Goal: Browse casually: Explore the website without a specific task or goal

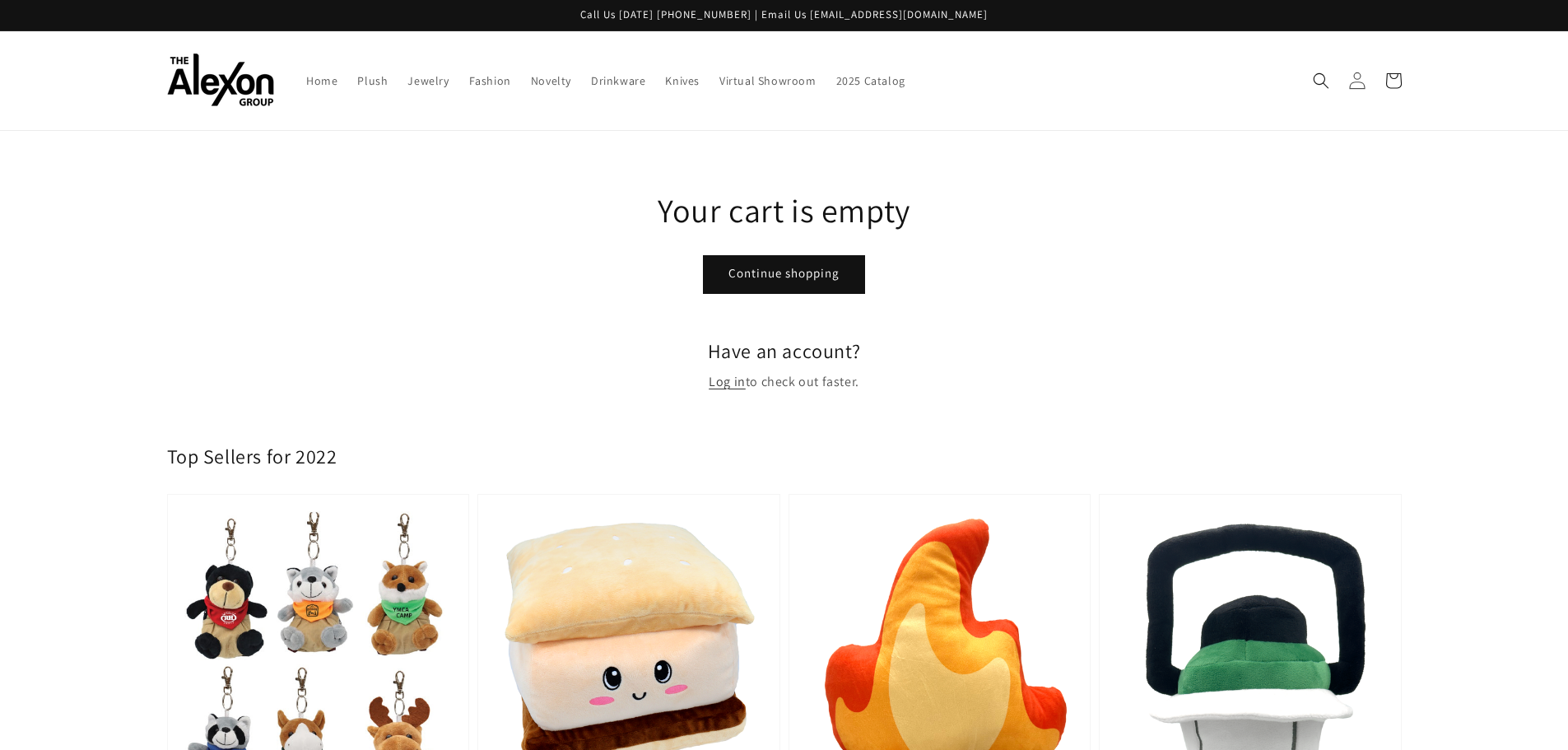
click at [1358, 85] on icon at bounding box center [1356, 80] width 17 height 17
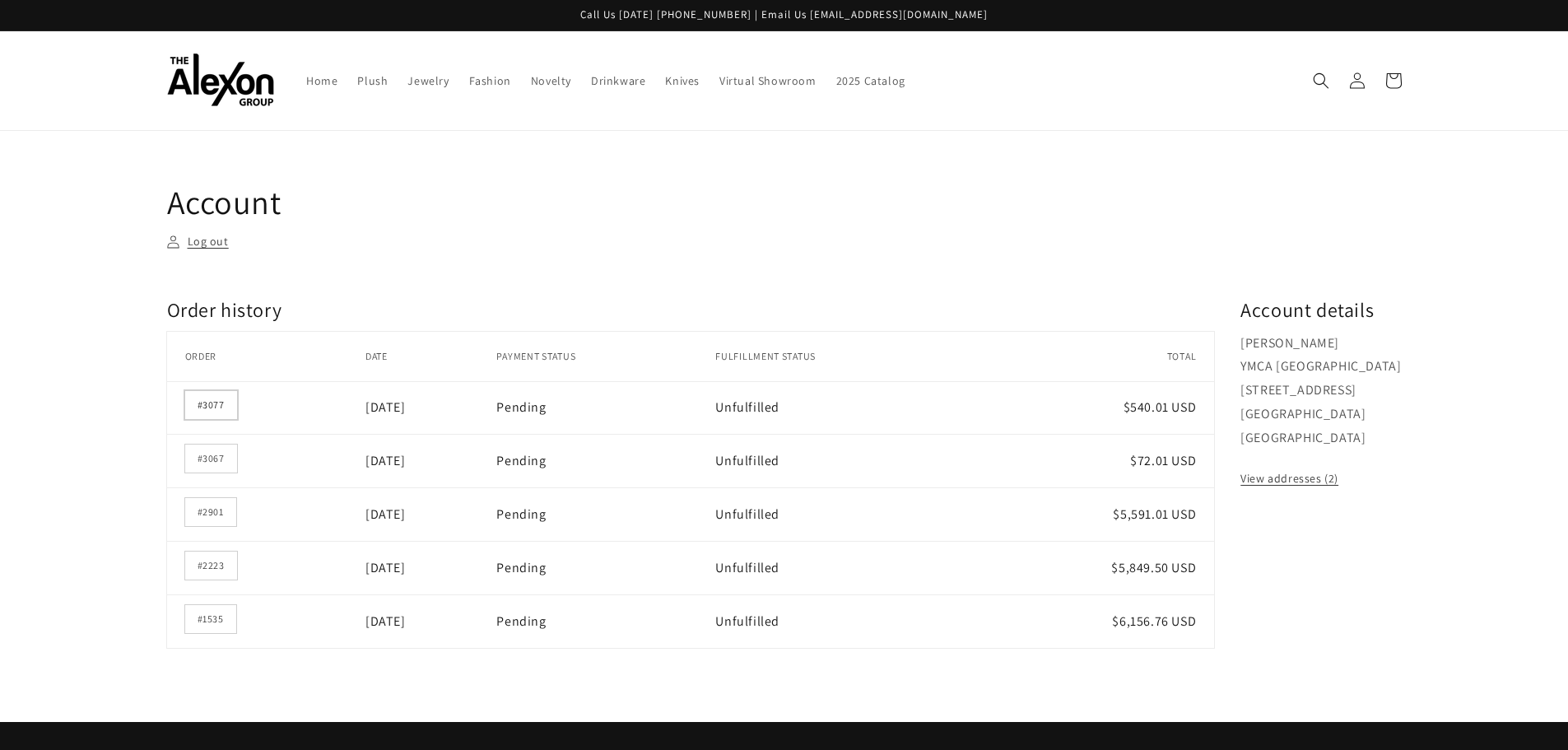
click at [202, 399] on link "#3077" at bounding box center [211, 404] width 52 height 28
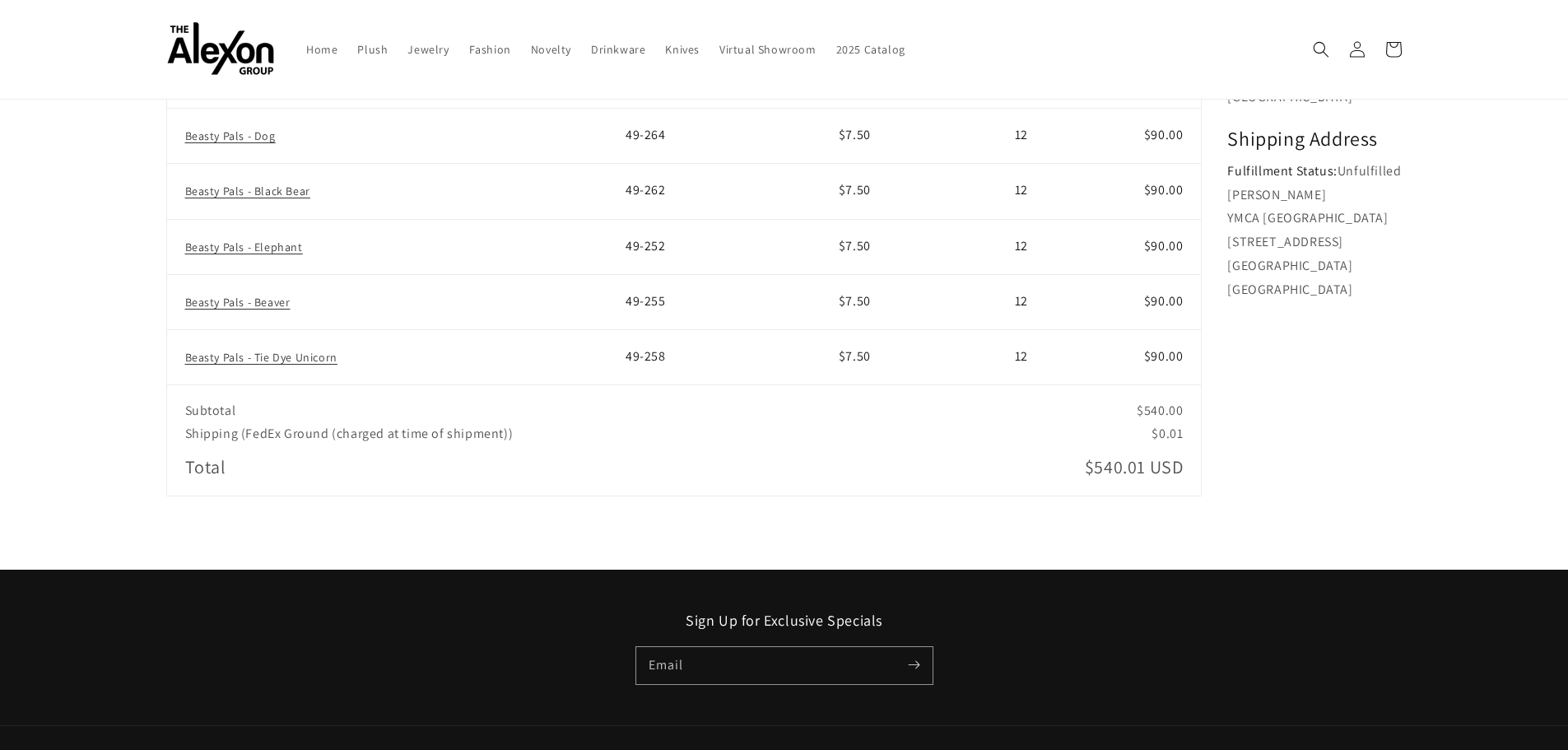
scroll to position [238, 0]
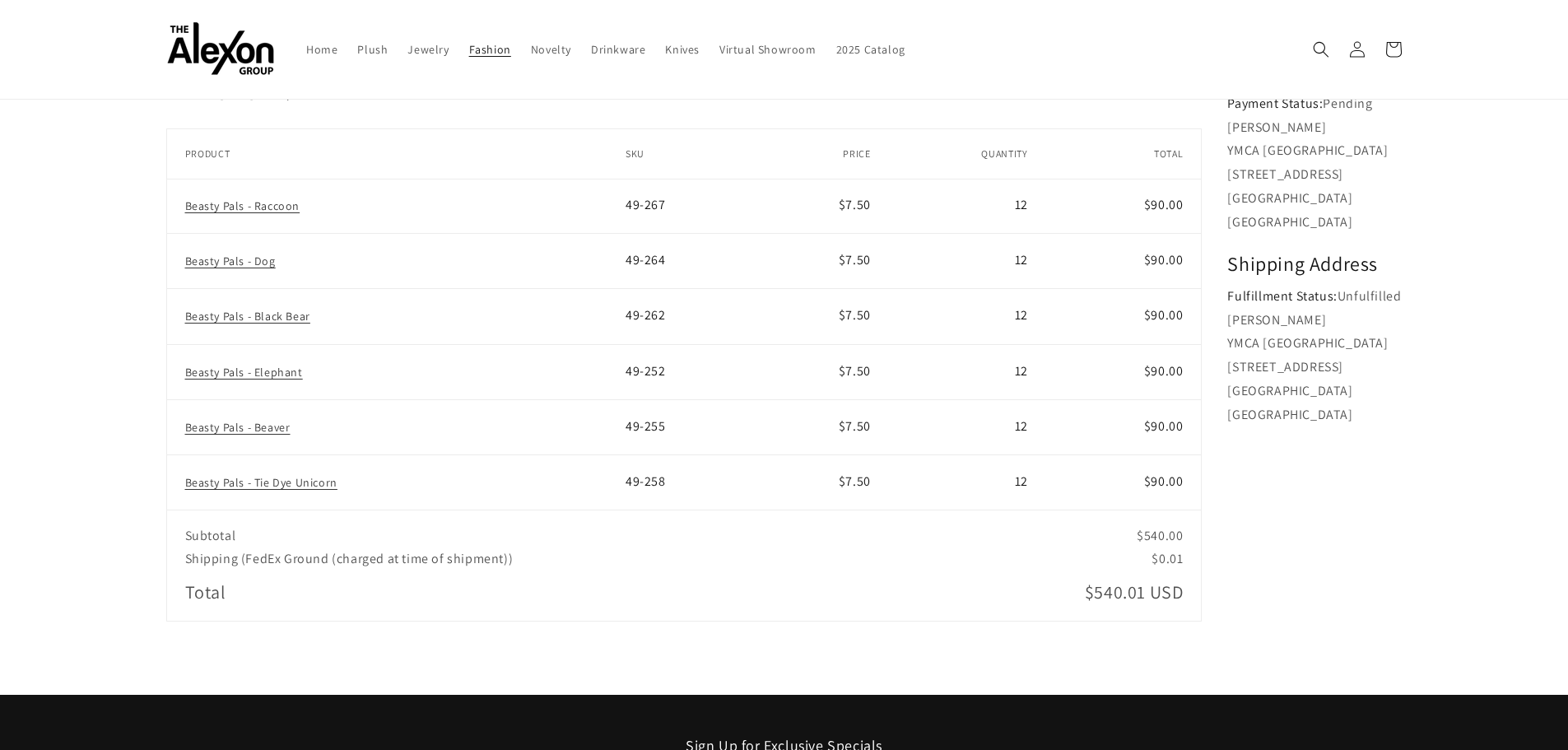
click at [490, 51] on span "Fashion" at bounding box center [490, 49] width 42 height 14
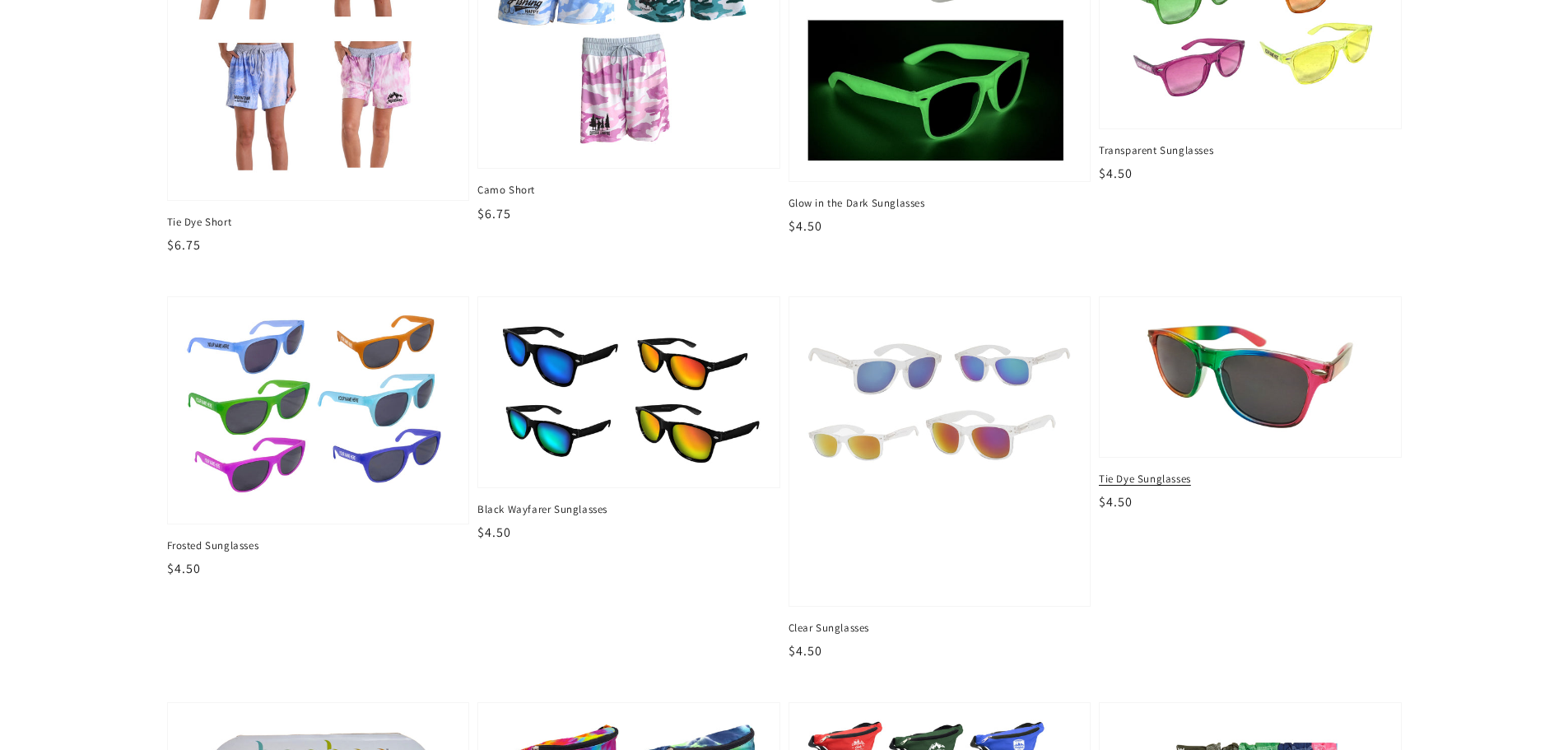
scroll to position [330, 0]
click at [1287, 406] on img at bounding box center [1250, 376] width 276 height 130
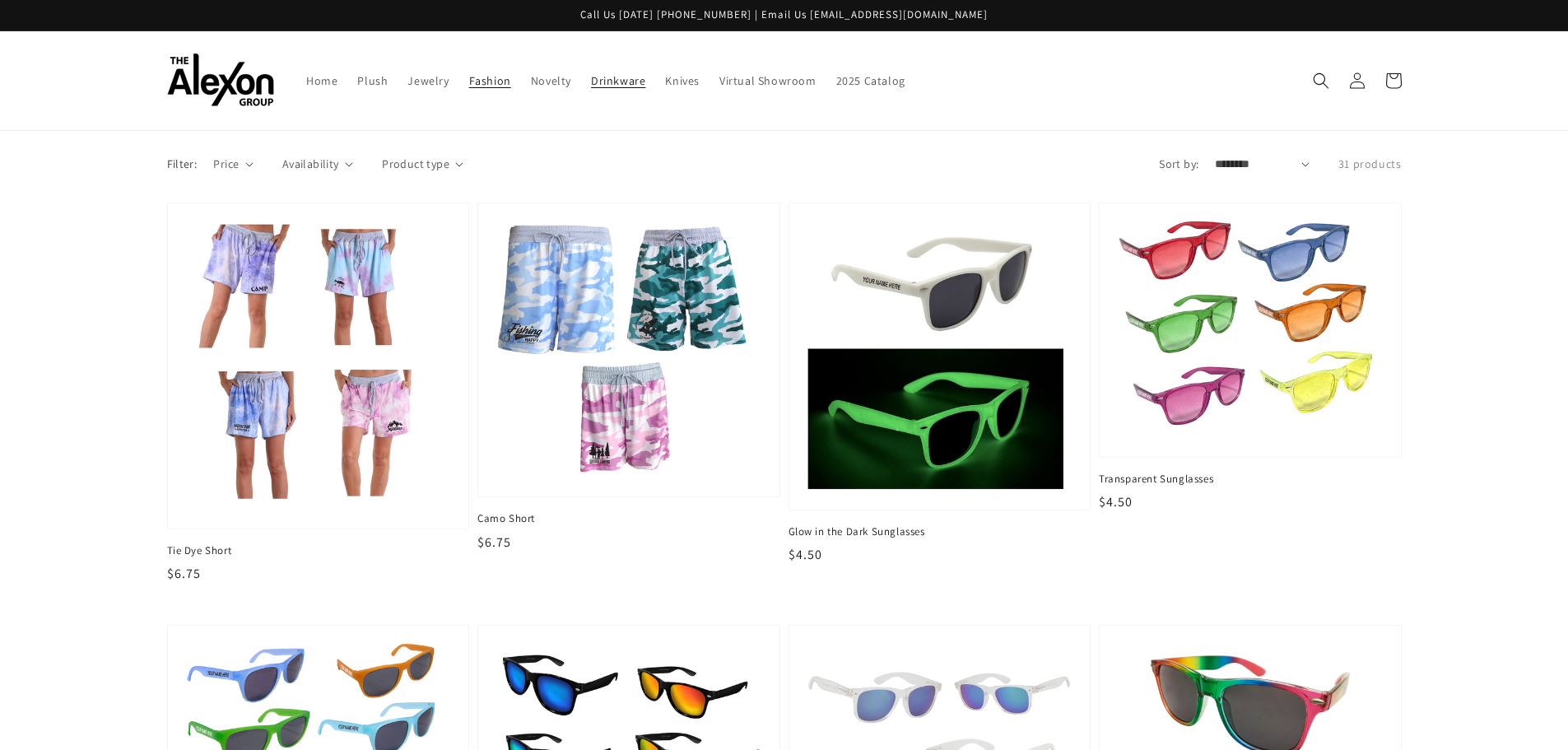
click at [610, 84] on span "Drinkware" at bounding box center [618, 80] width 55 height 14
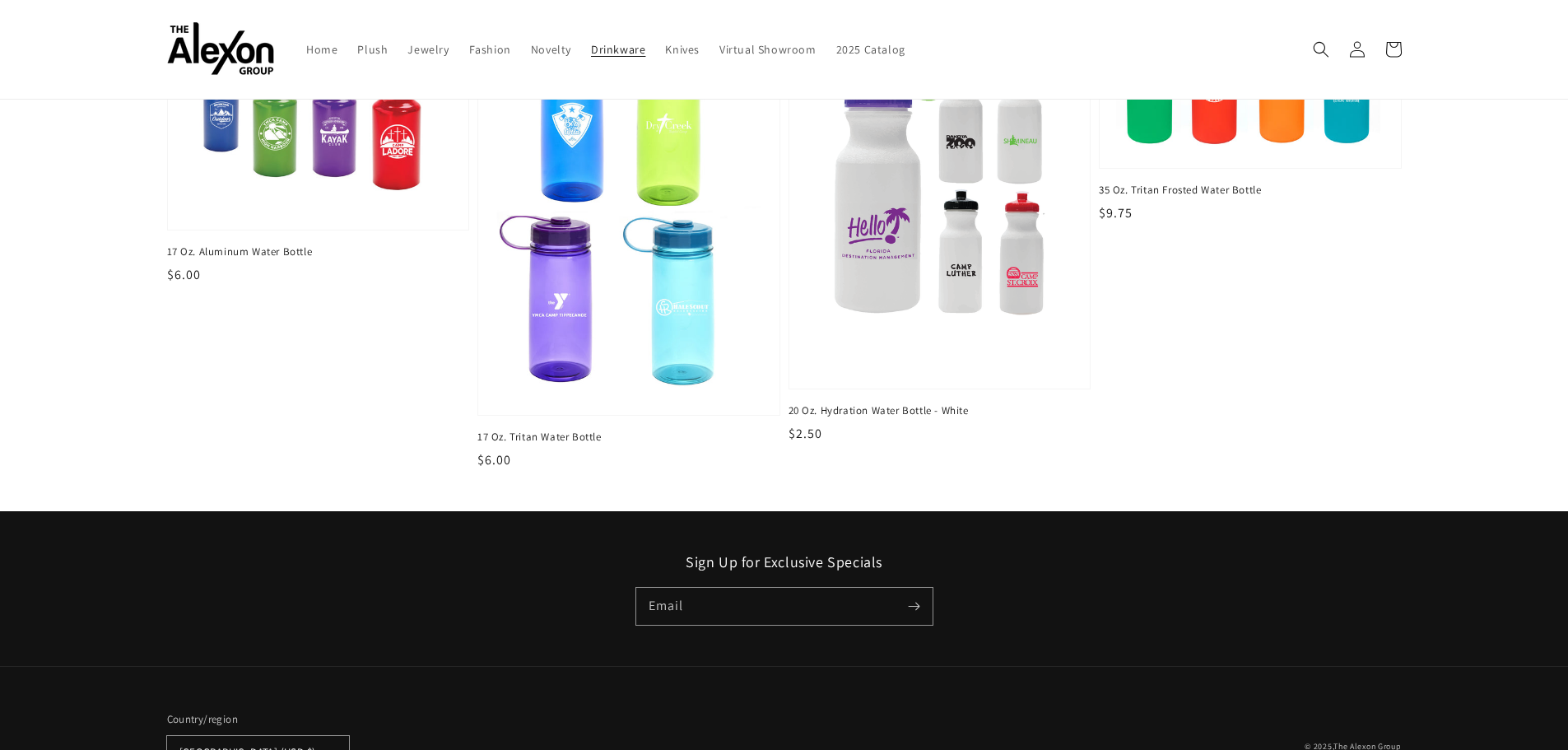
scroll to position [658, 0]
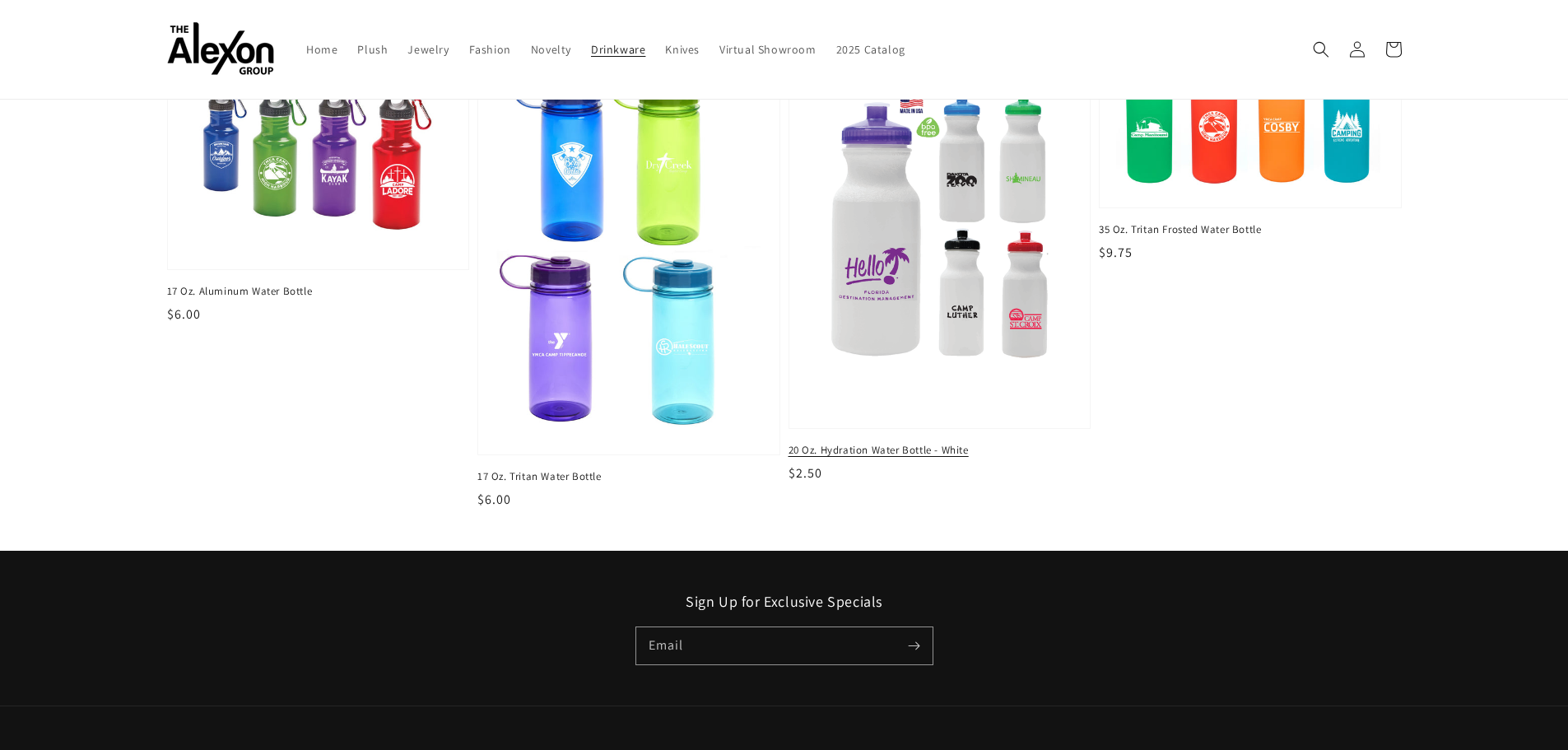
click at [880, 233] on img at bounding box center [940, 238] width 276 height 357
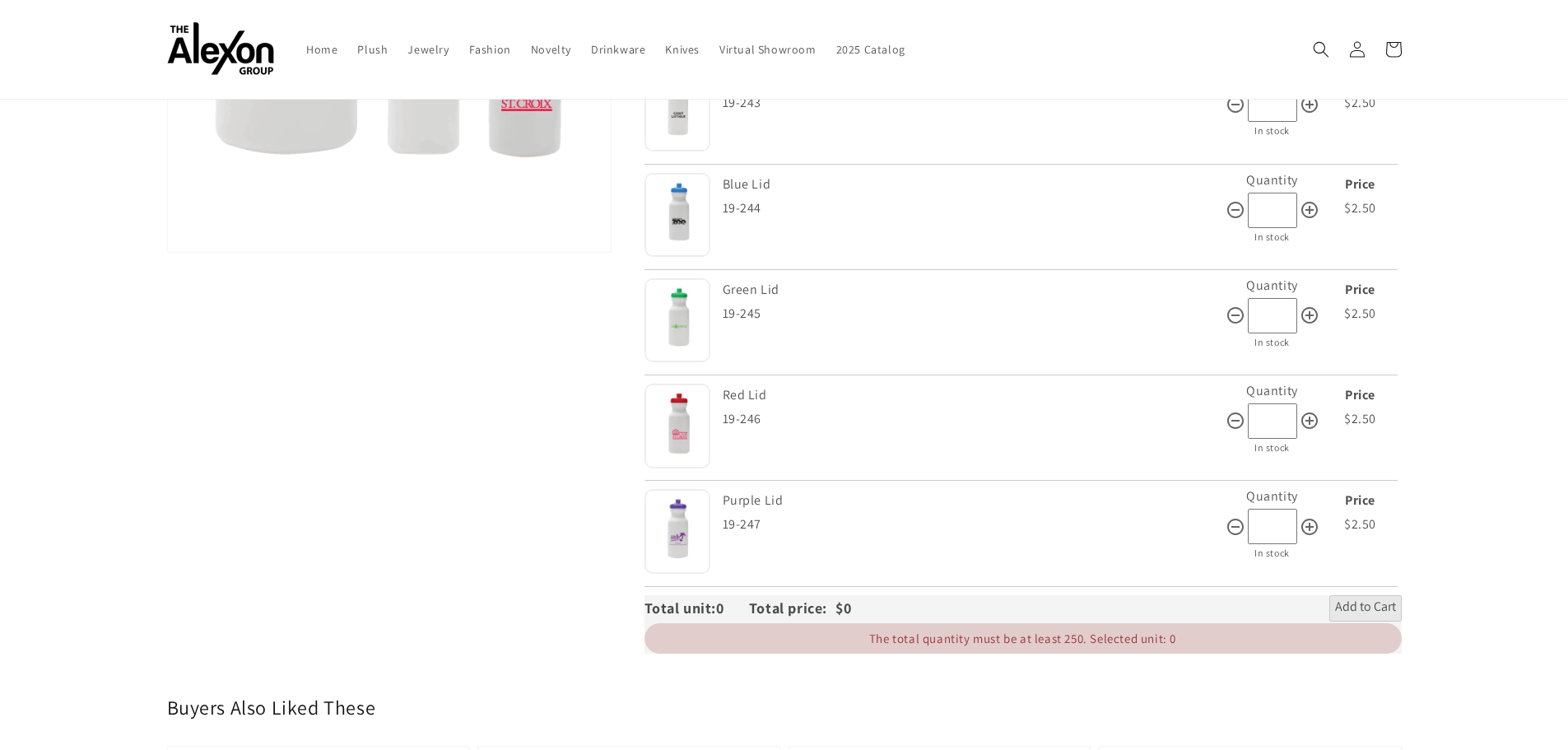
scroll to position [82, 0]
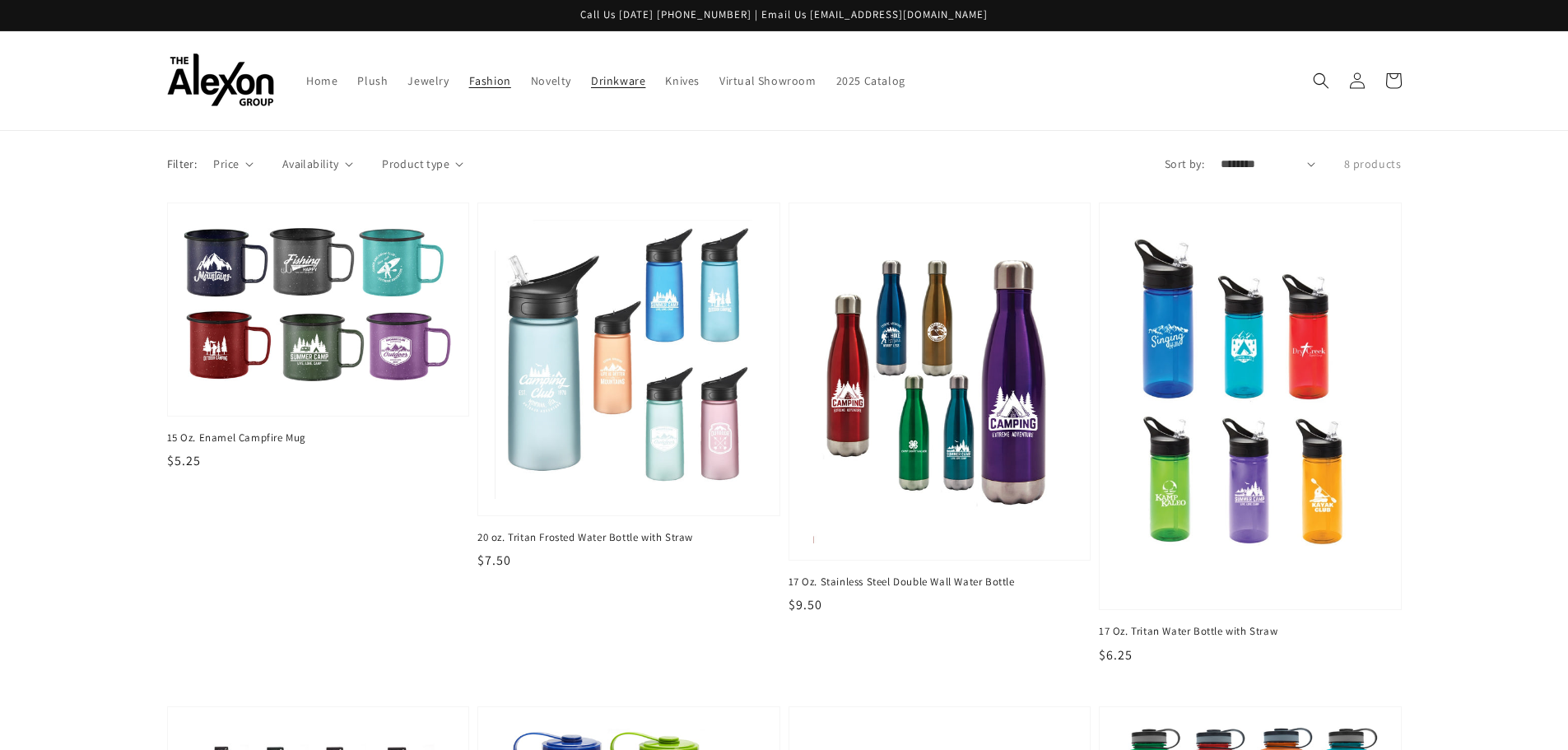
click at [475, 82] on span "Fashion" at bounding box center [490, 80] width 42 height 14
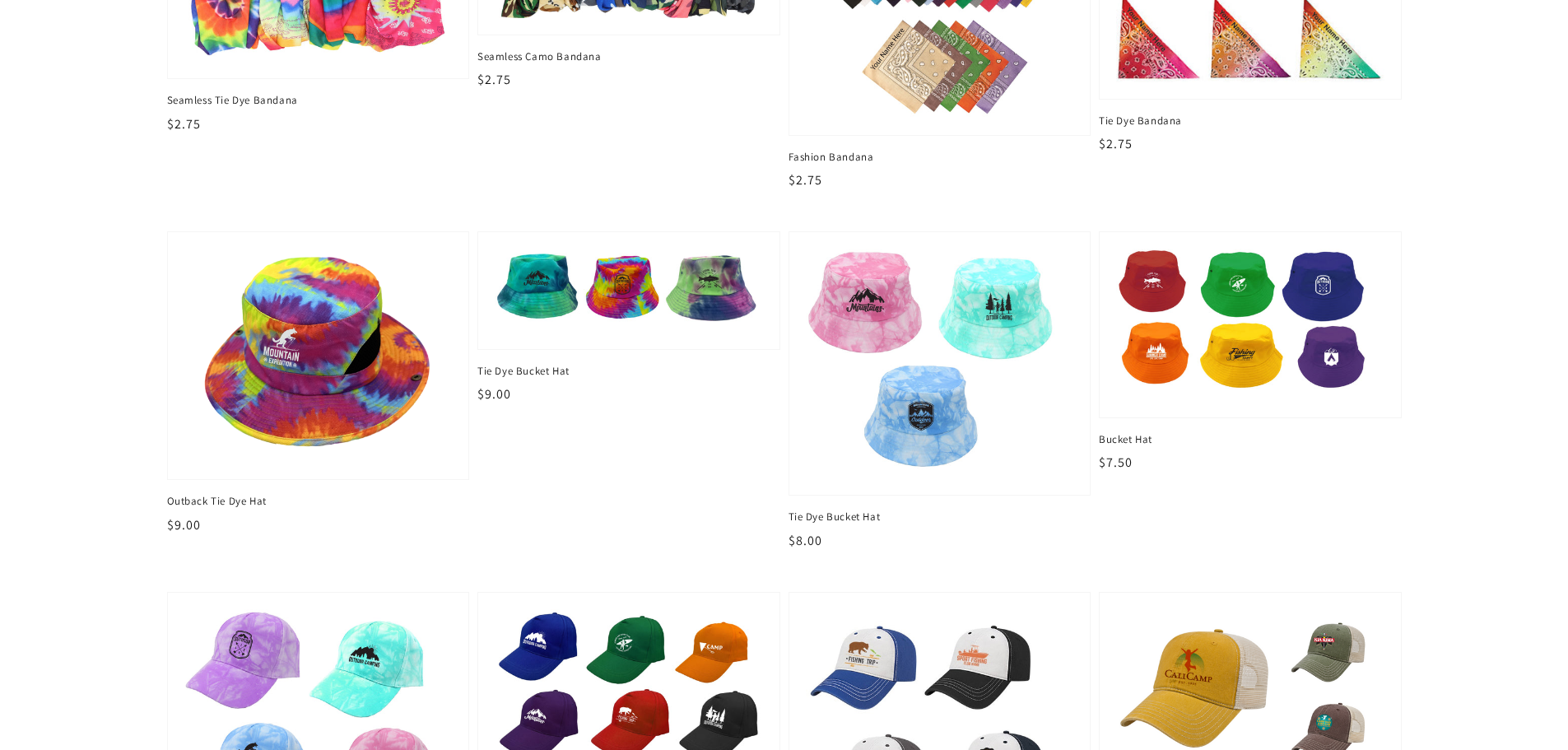
scroll to position [1646, 0]
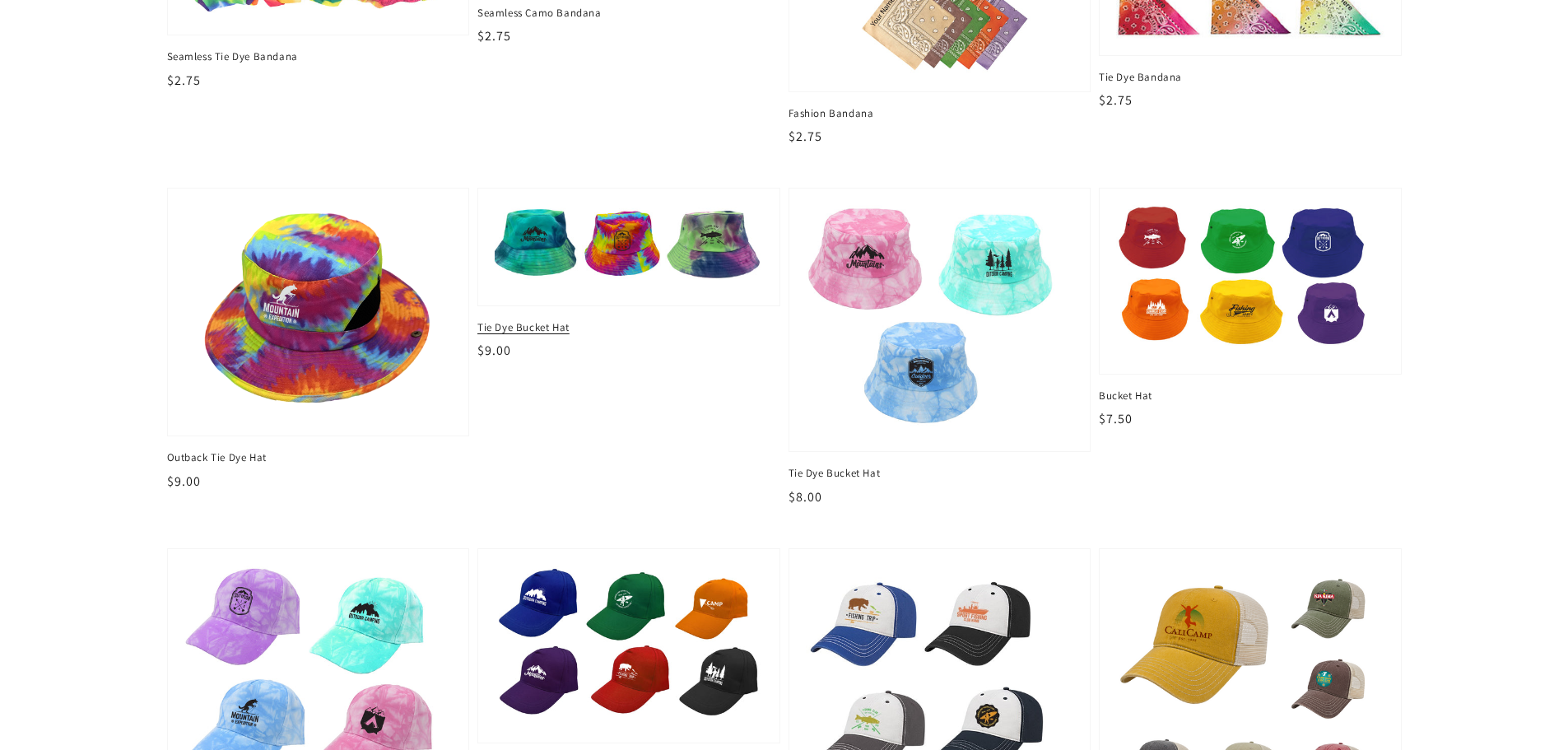
click at [529, 237] on img at bounding box center [628, 247] width 276 height 86
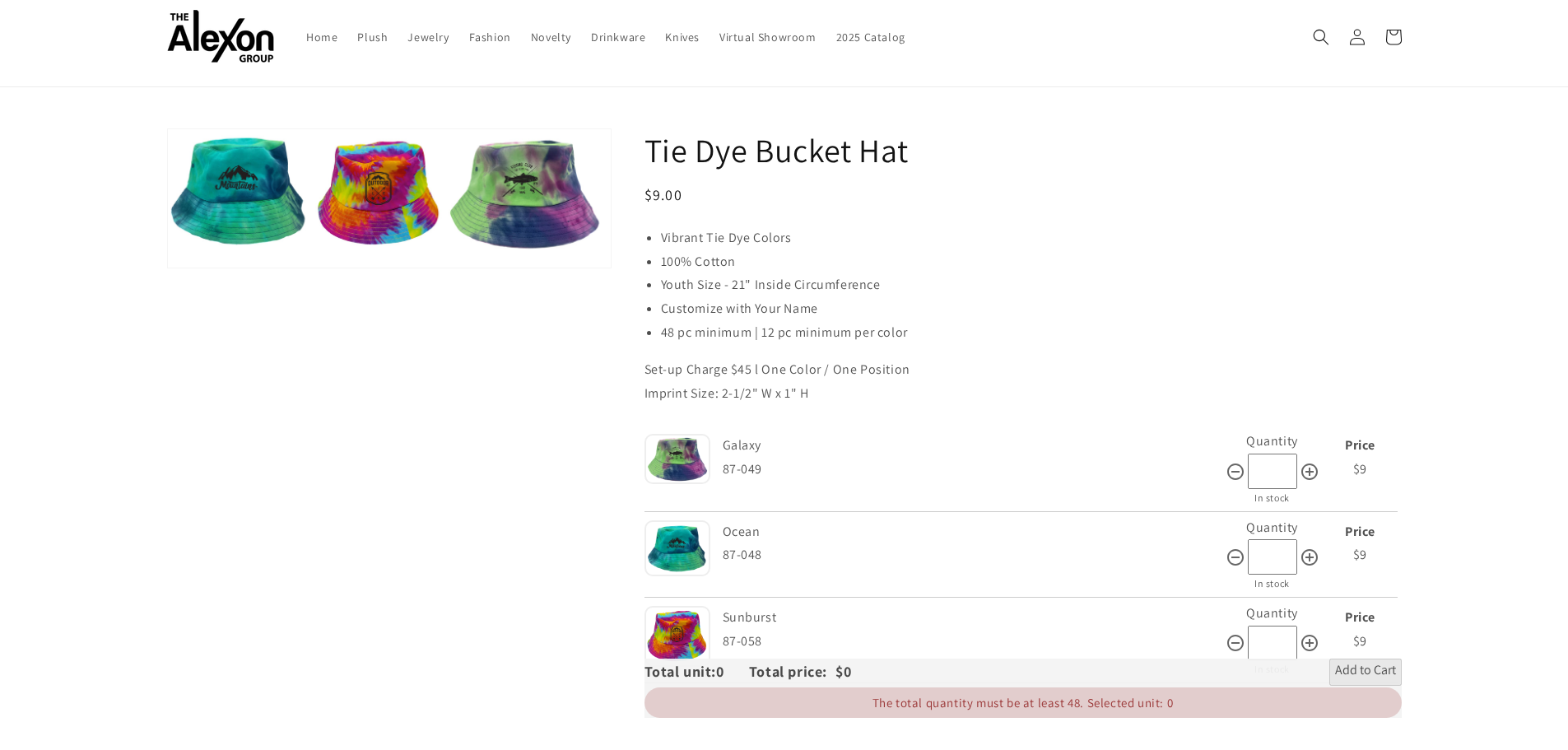
scroll to position [82, 0]
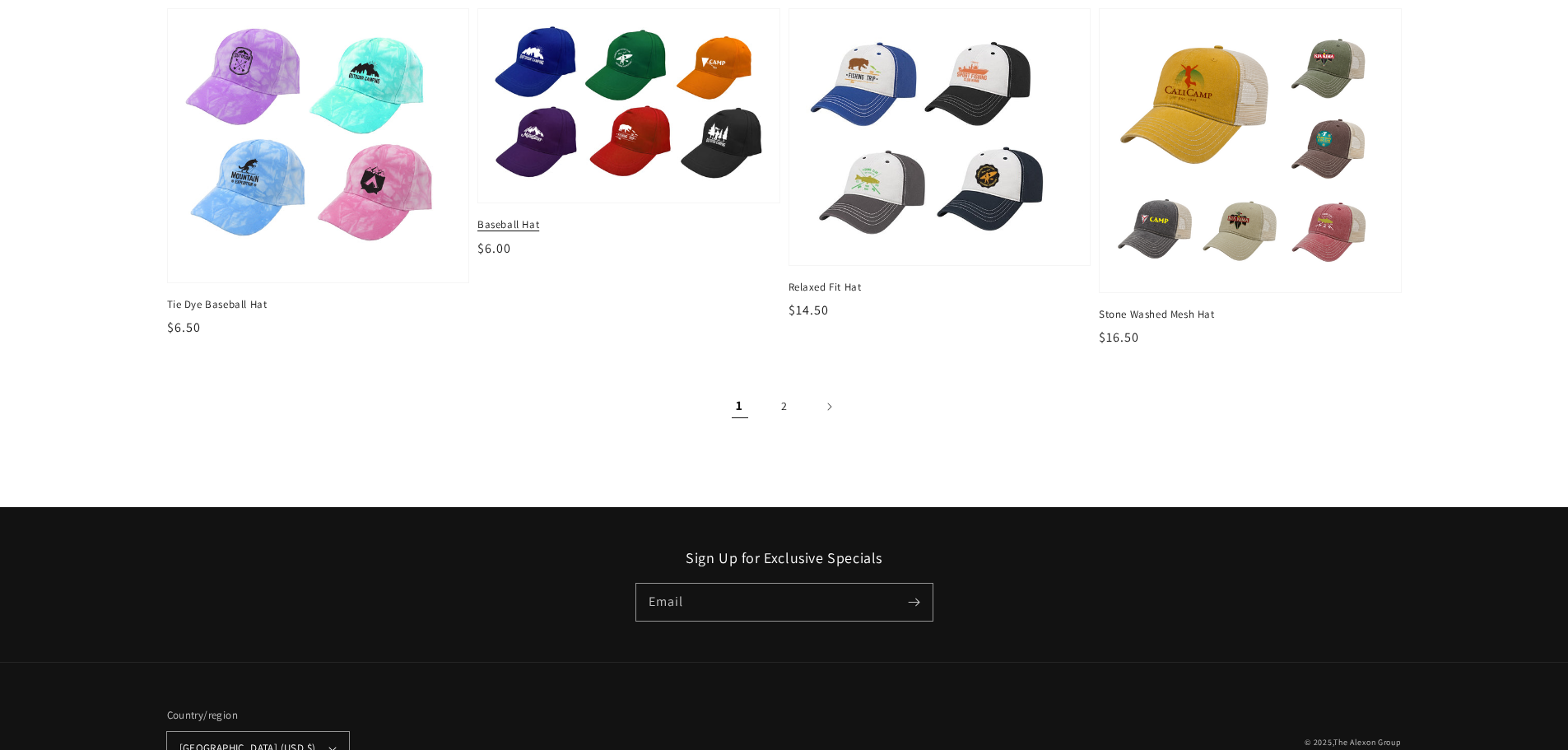
scroll to position [2222, 0]
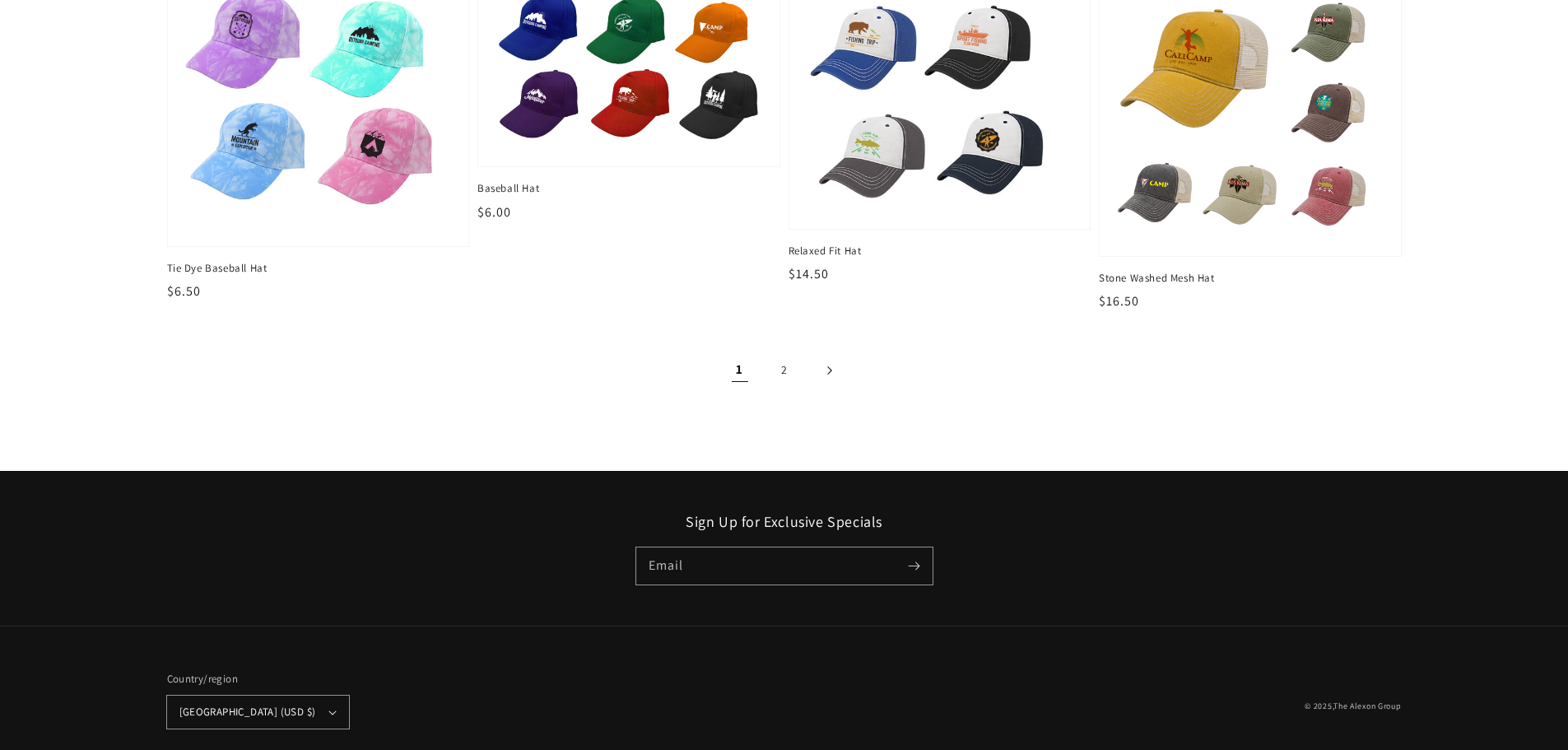
click at [832, 363] on link "Next page" at bounding box center [829, 371] width 36 height 36
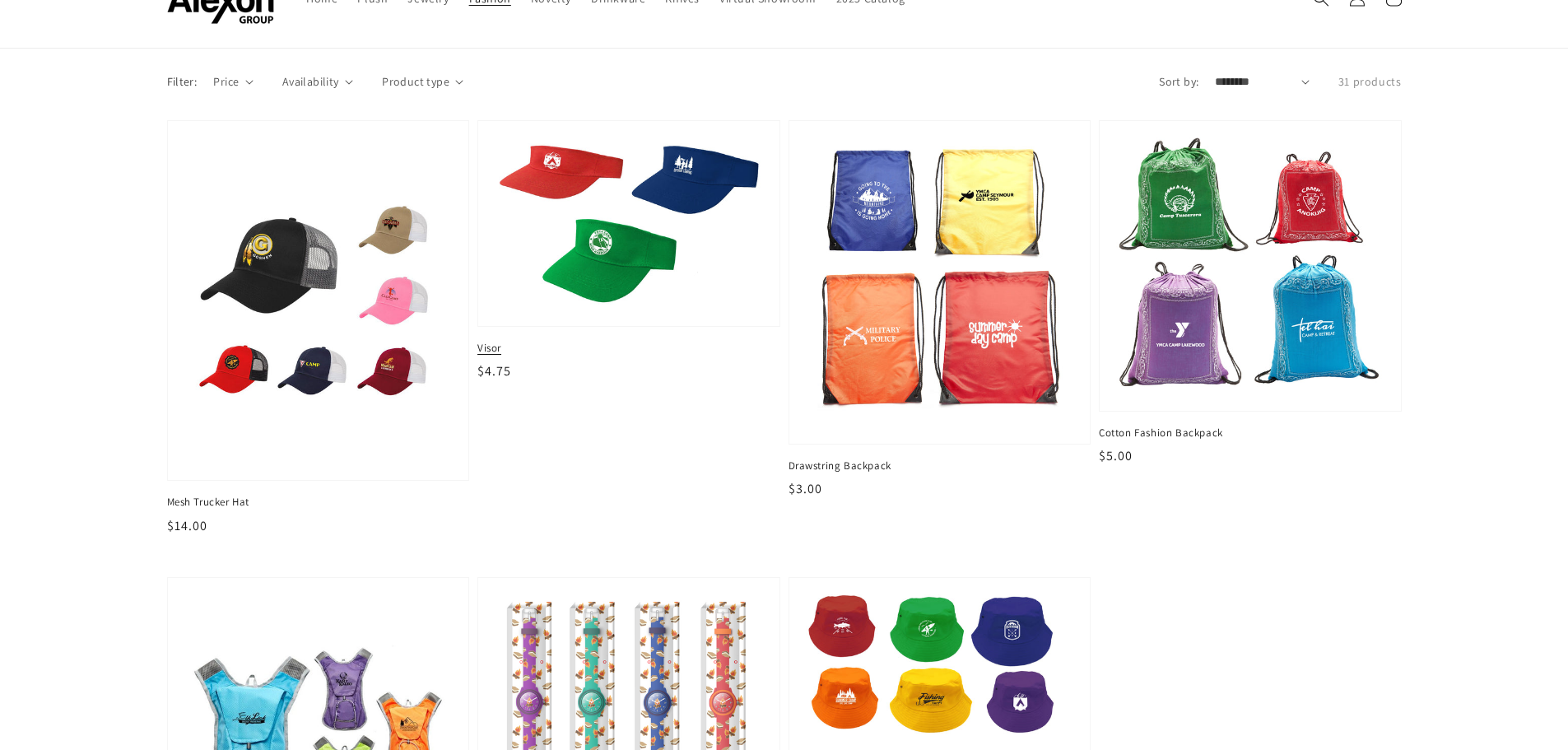
scroll to position [165, 0]
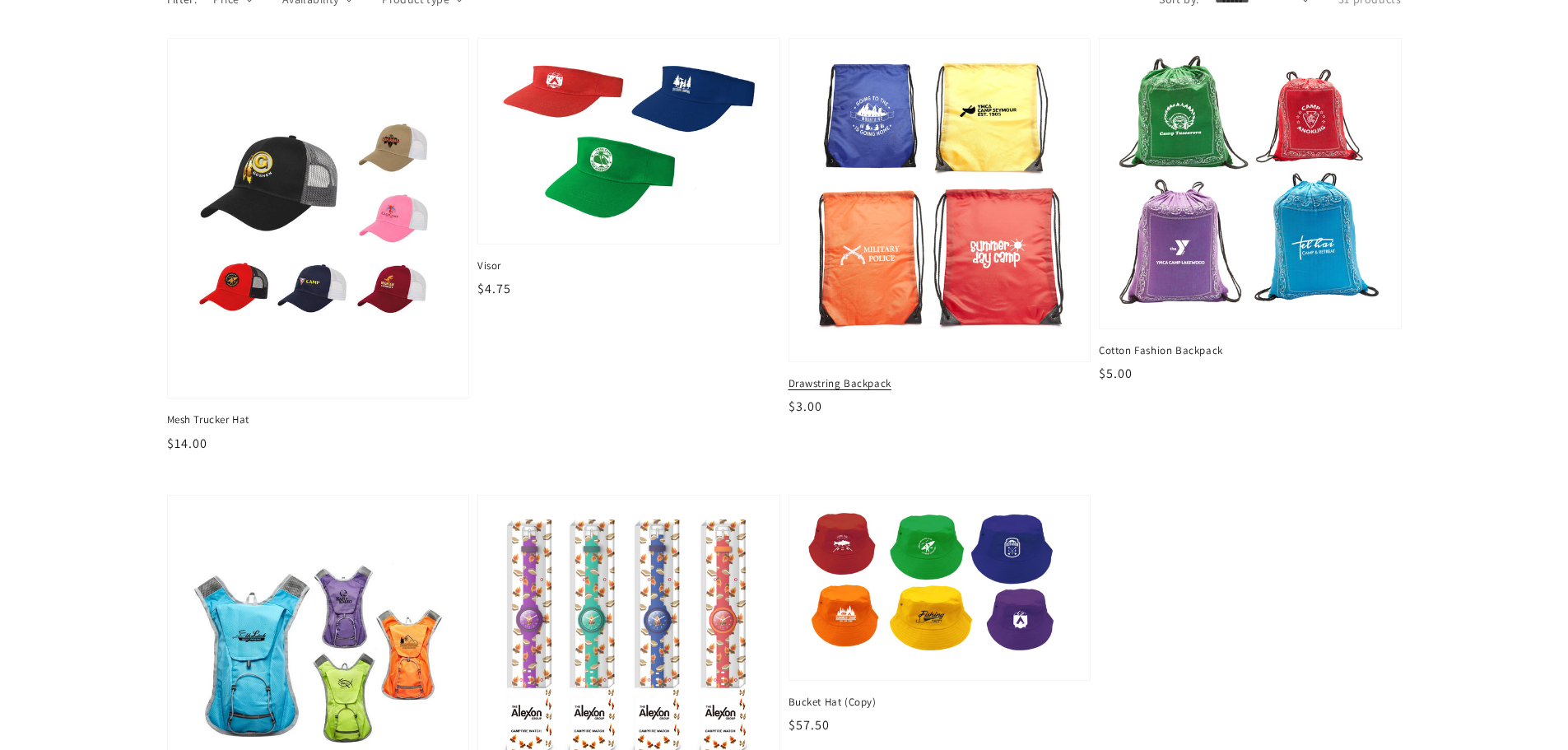
click at [883, 239] on img at bounding box center [940, 199] width 276 height 298
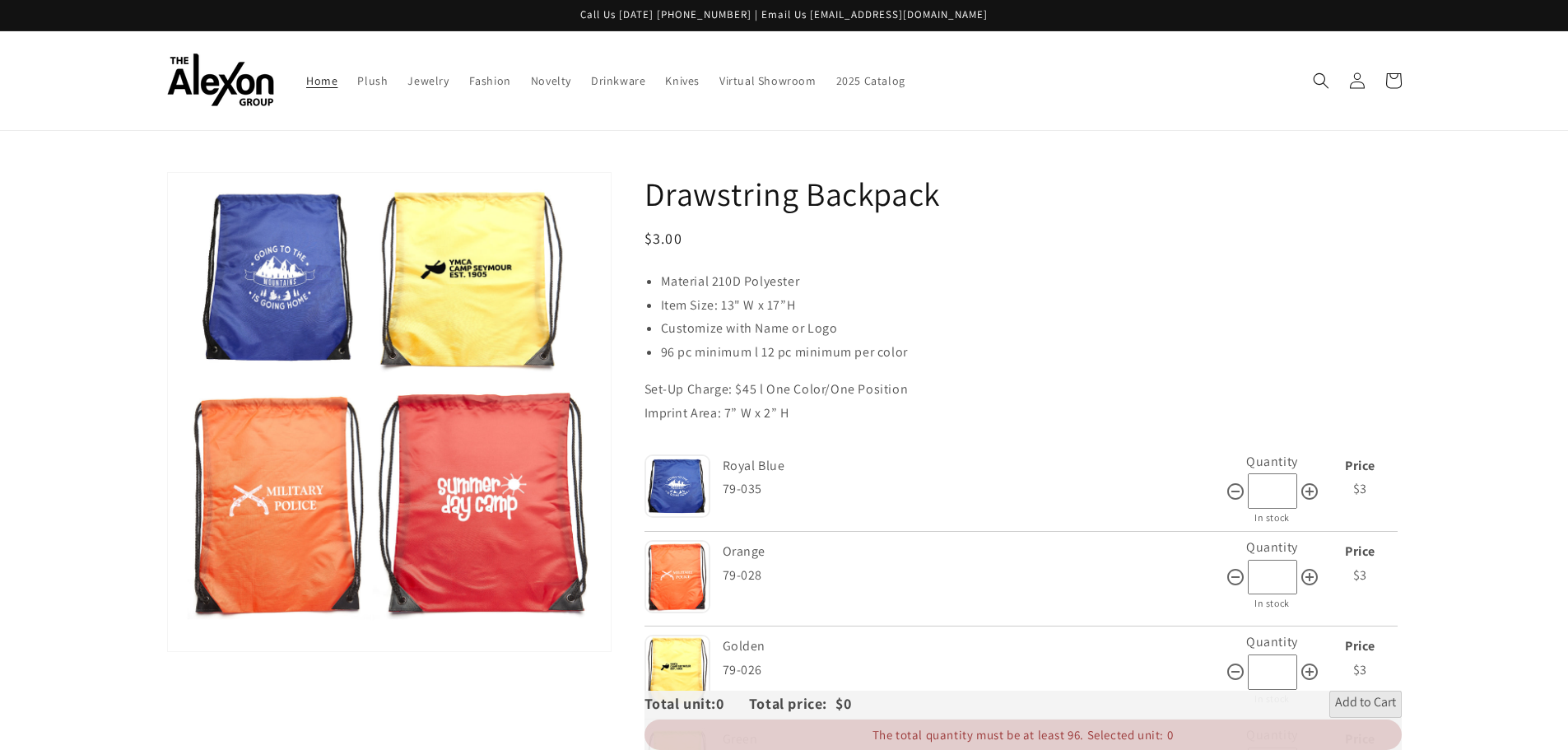
click at [317, 73] on span "Home" at bounding box center [322, 80] width 32 height 14
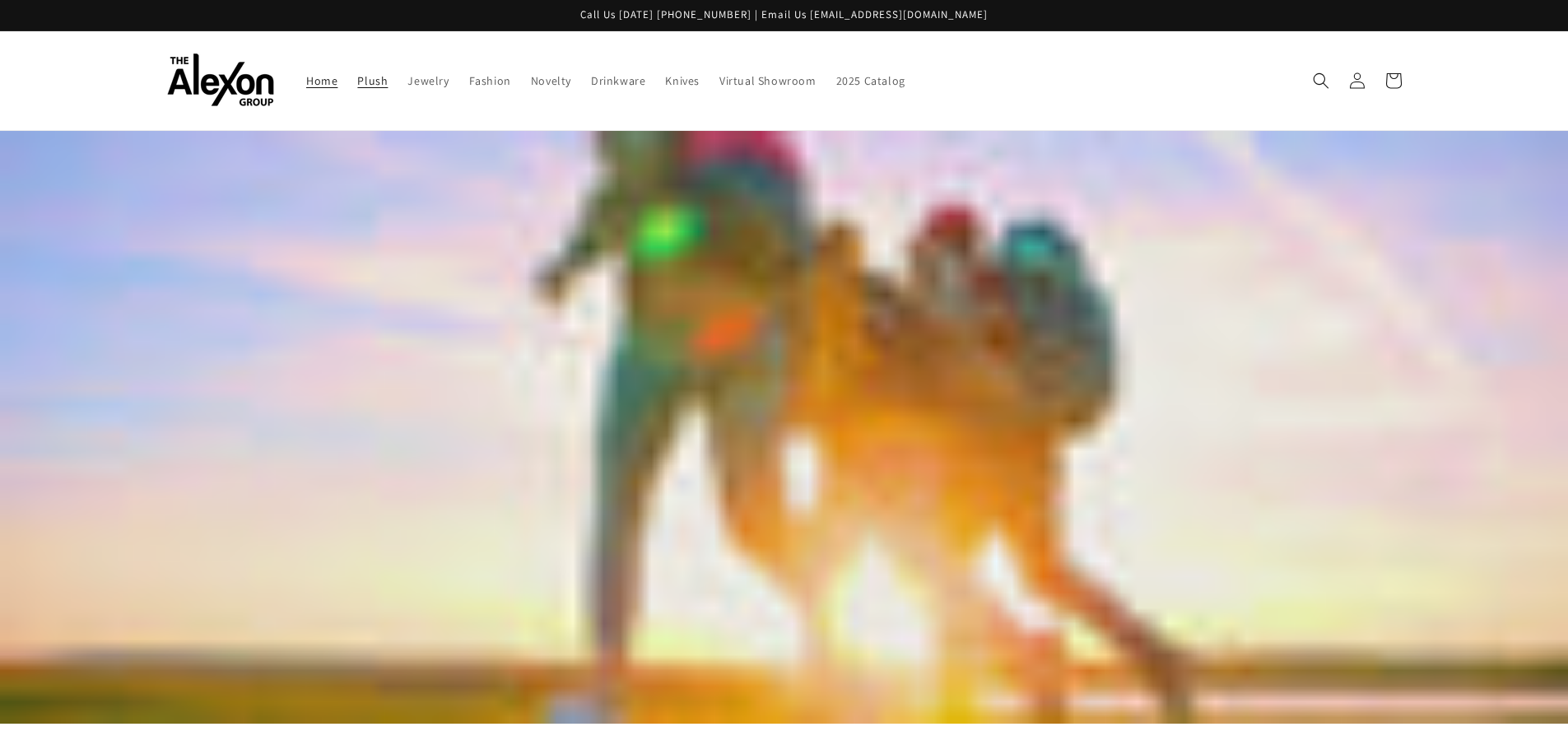
click at [370, 80] on span "Plush" at bounding box center [373, 80] width 31 height 14
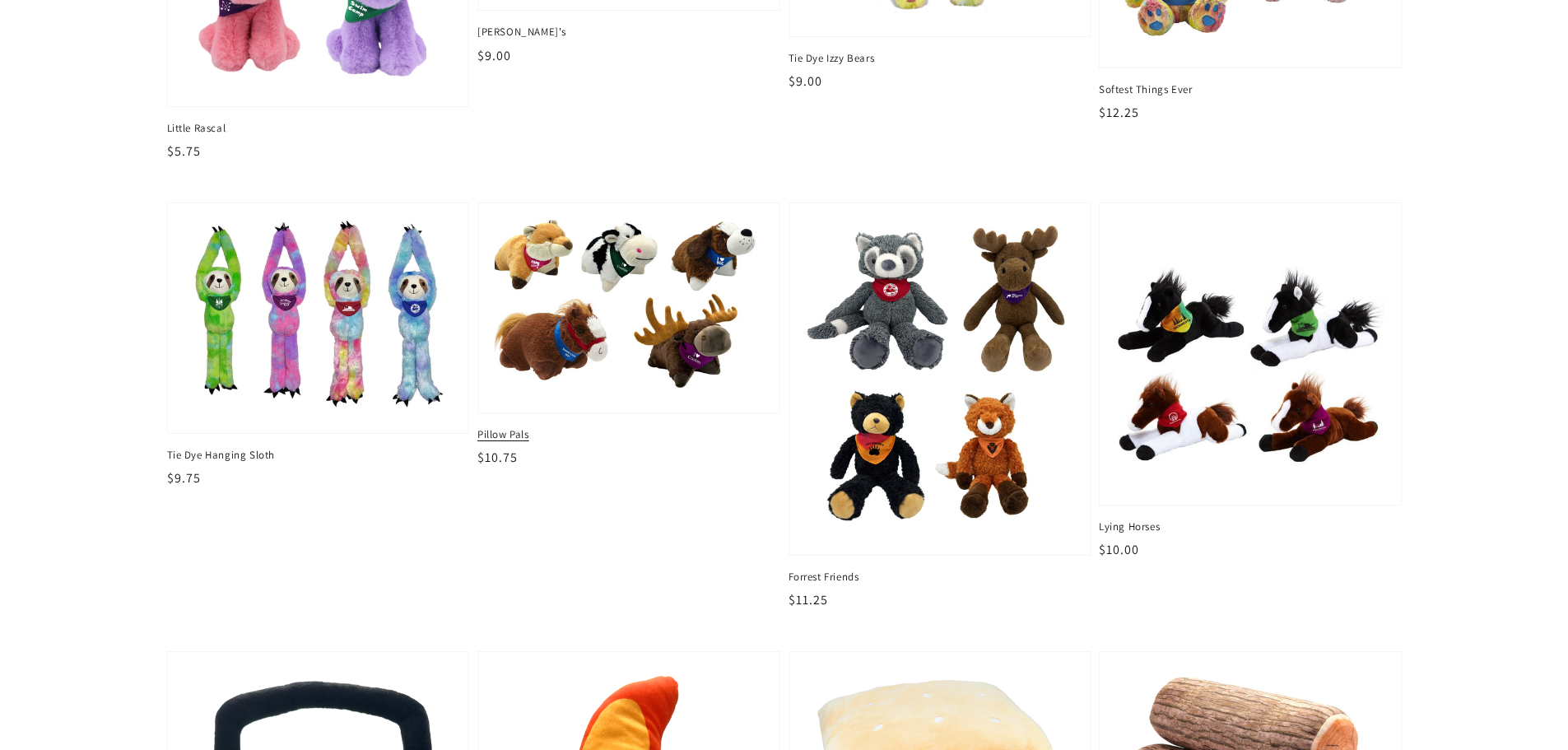
scroll to position [1893, 0]
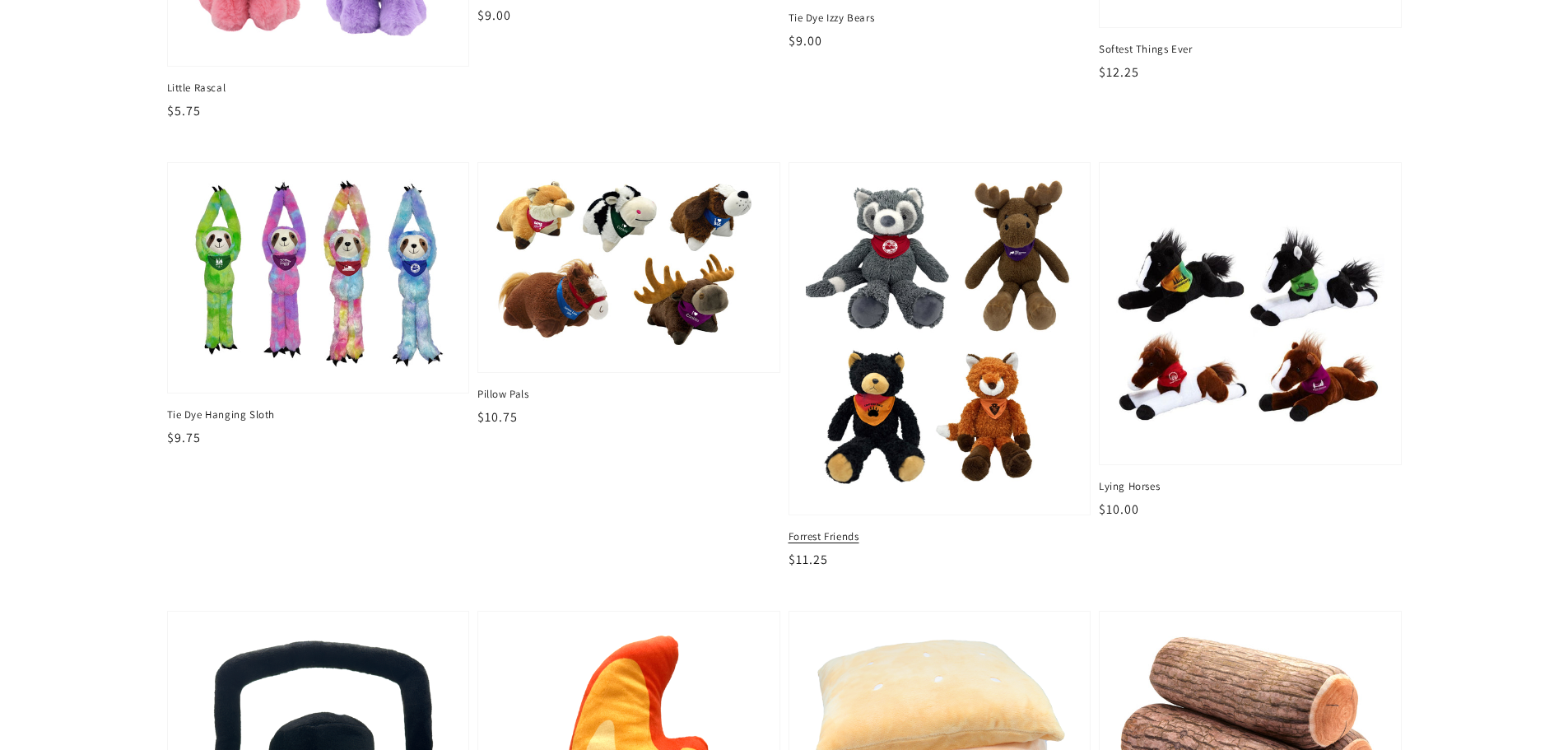
click at [956, 348] on img at bounding box center [940, 339] width 276 height 328
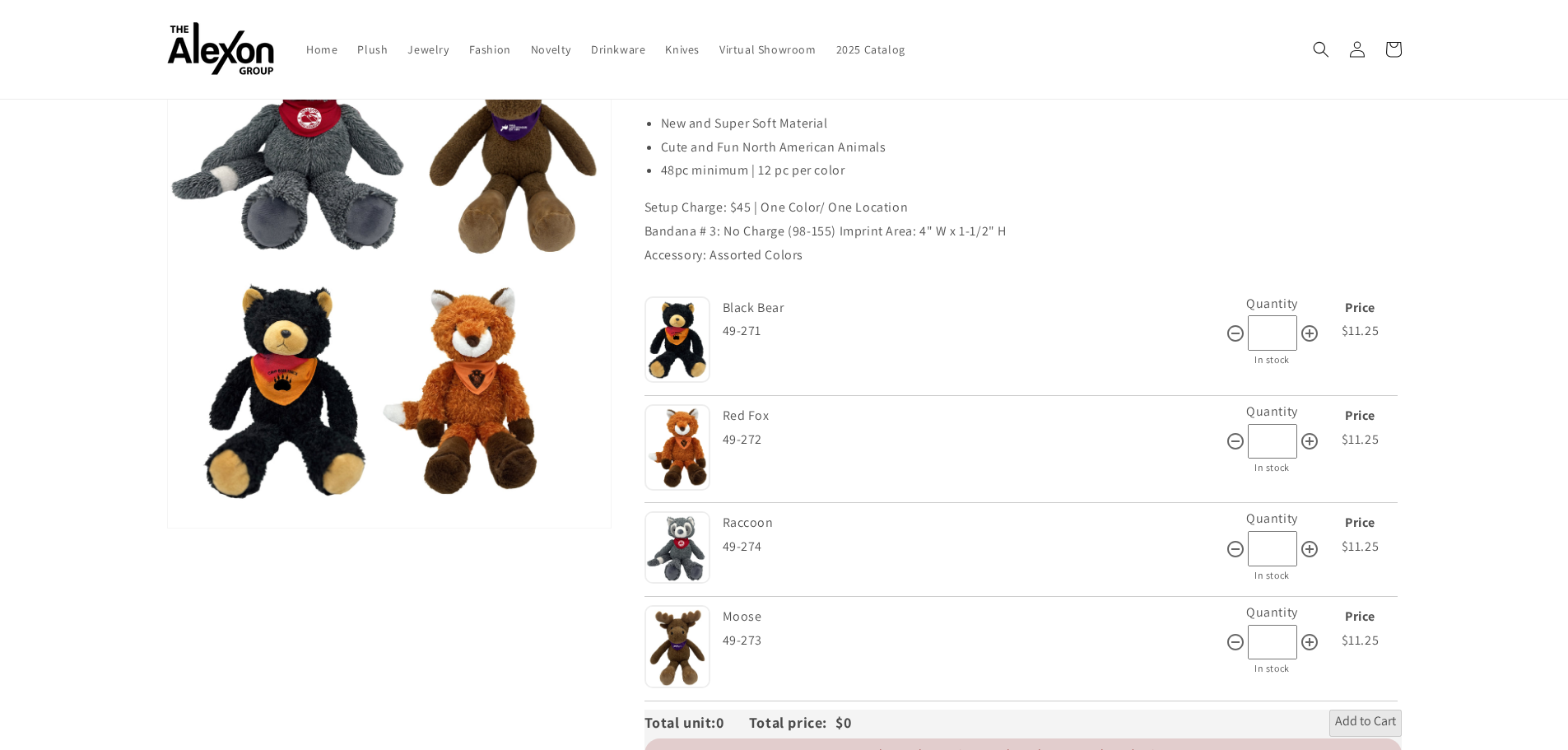
scroll to position [165, 0]
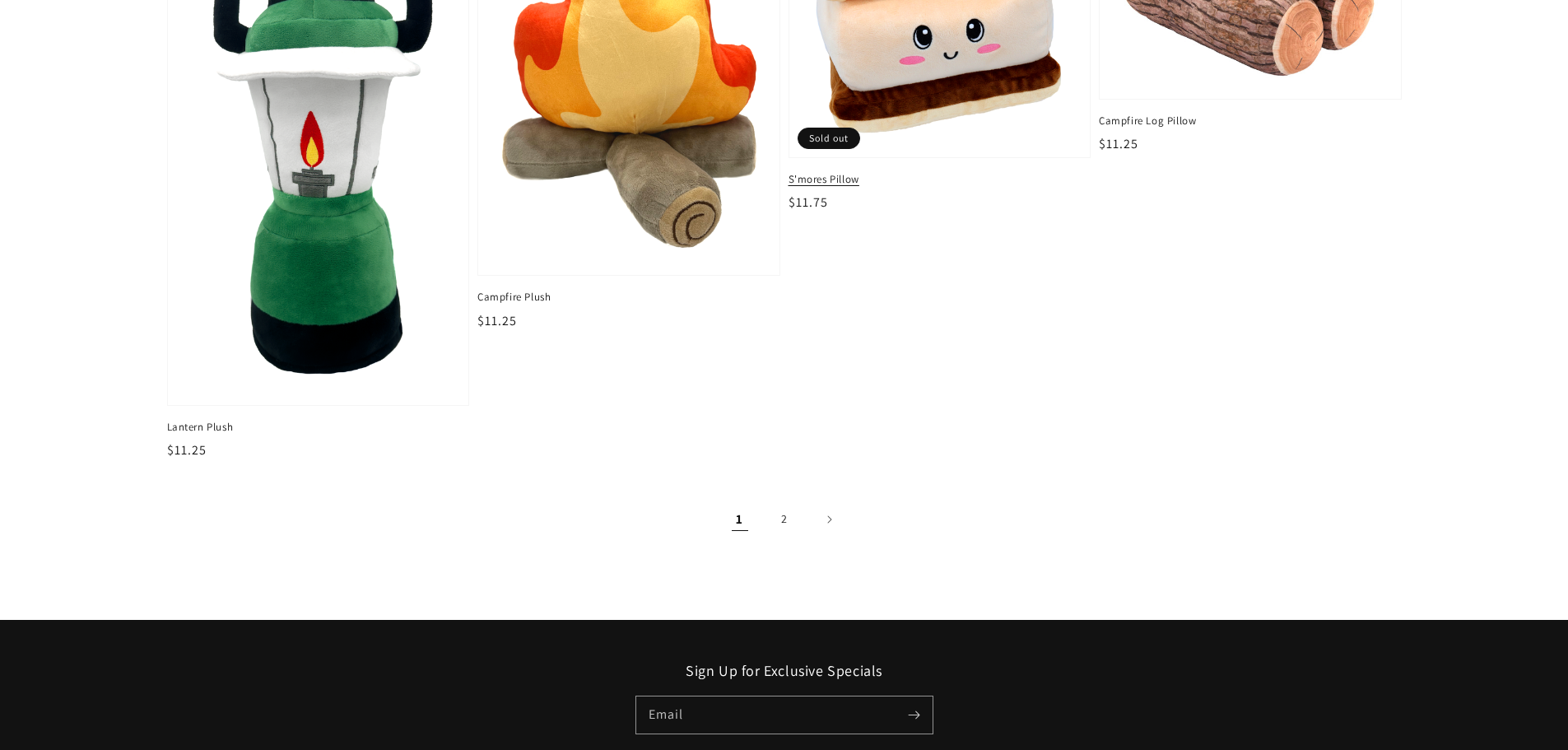
scroll to position [2716, 0]
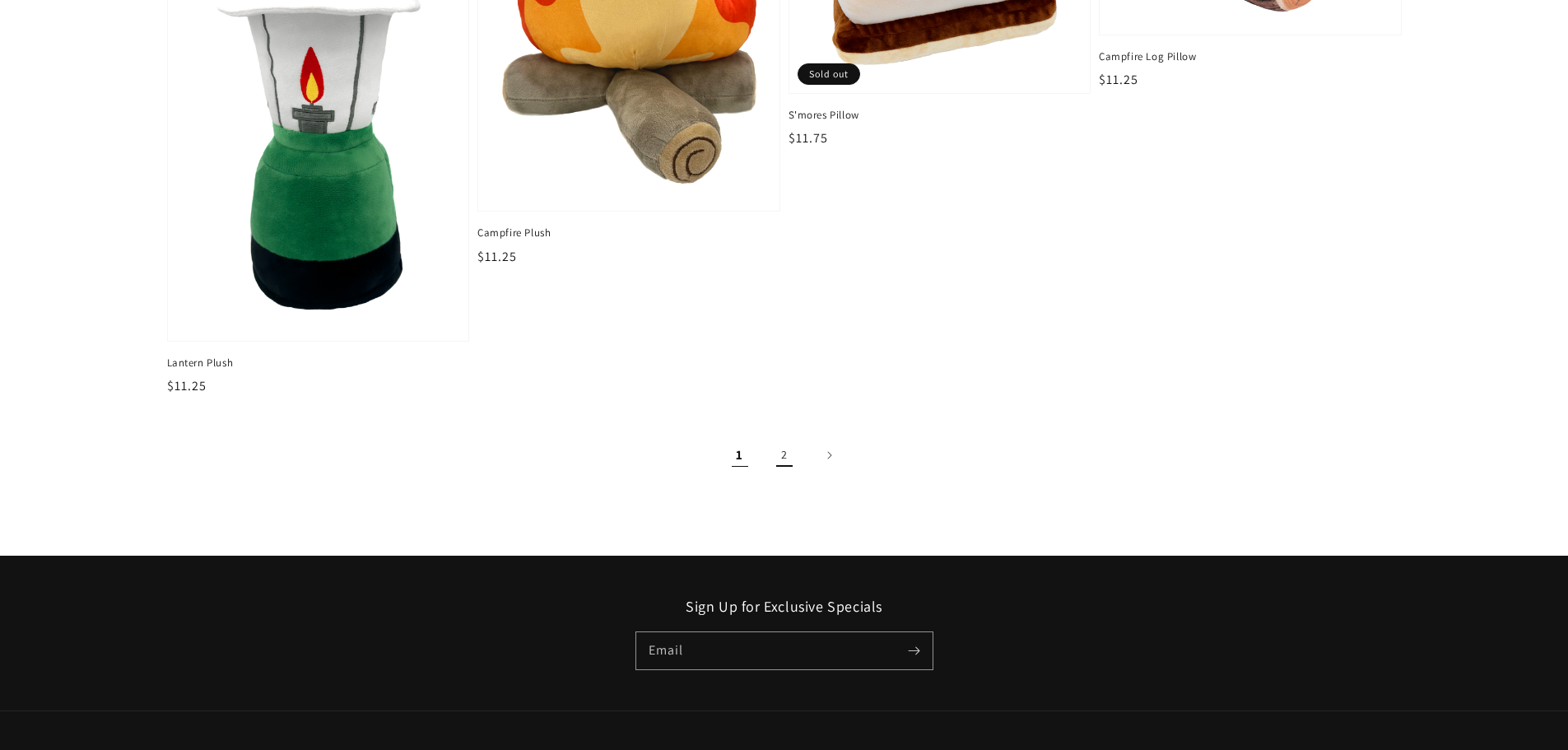
click at [781, 455] on link "2" at bounding box center [784, 455] width 36 height 36
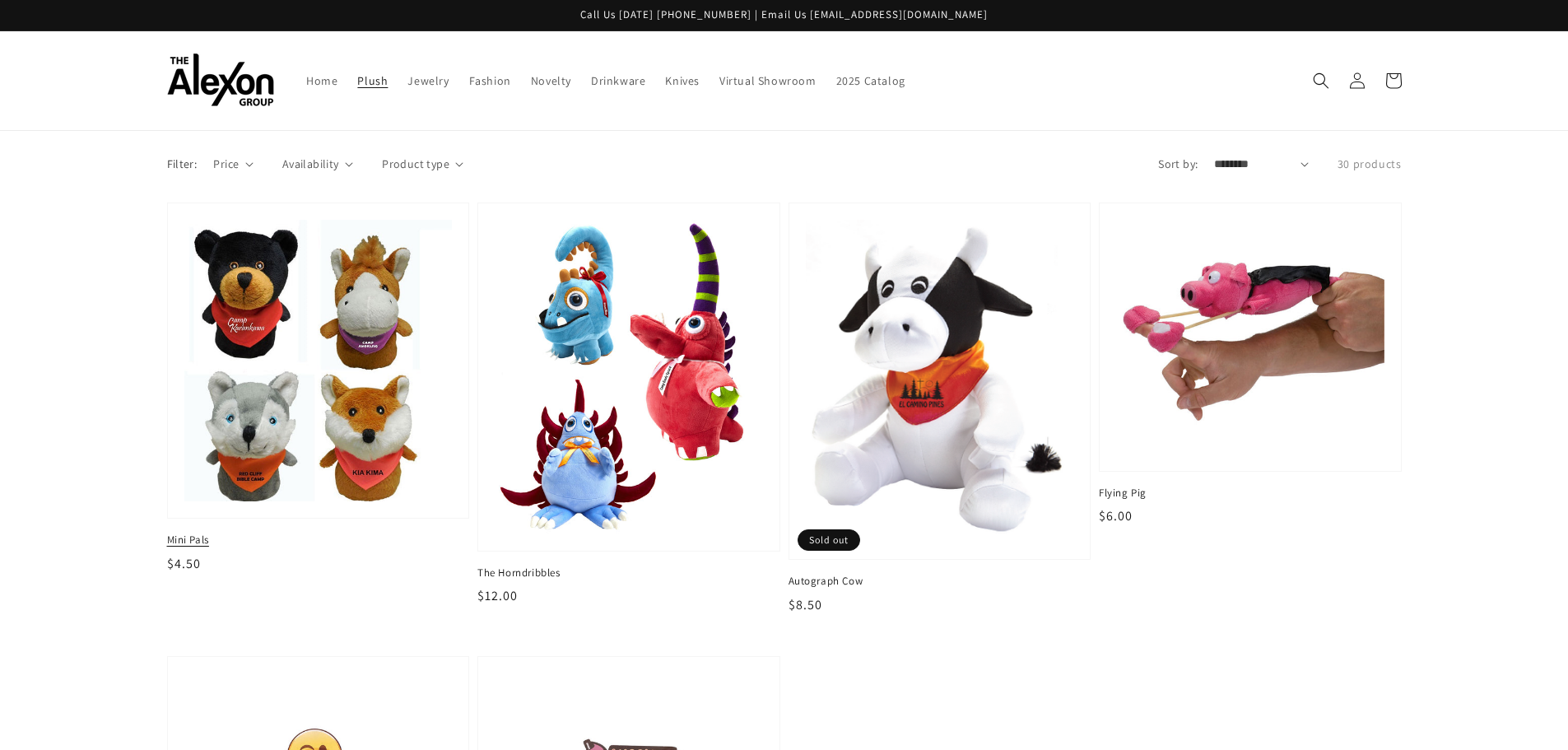
click at [348, 323] on img at bounding box center [318, 360] width 276 height 290
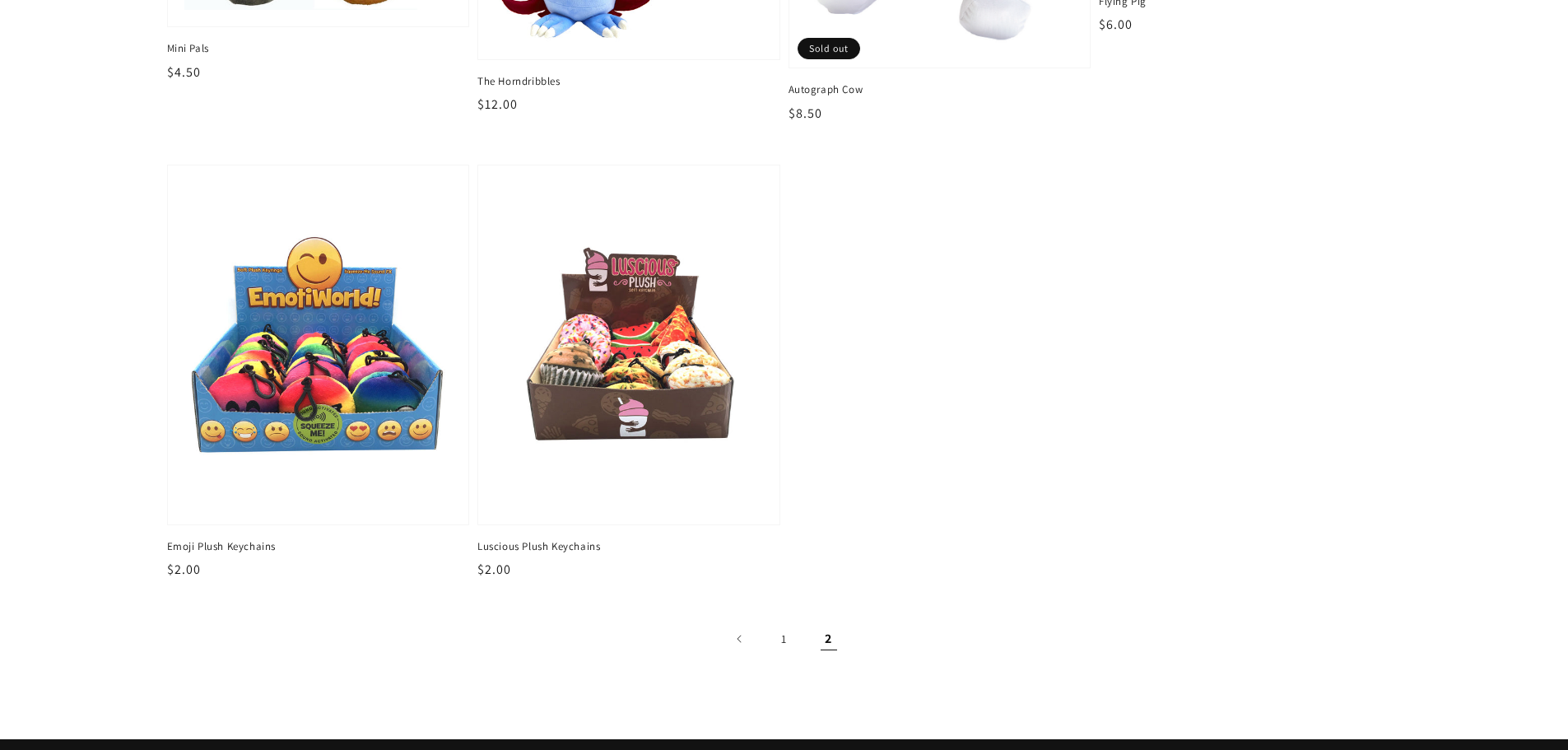
scroll to position [494, 0]
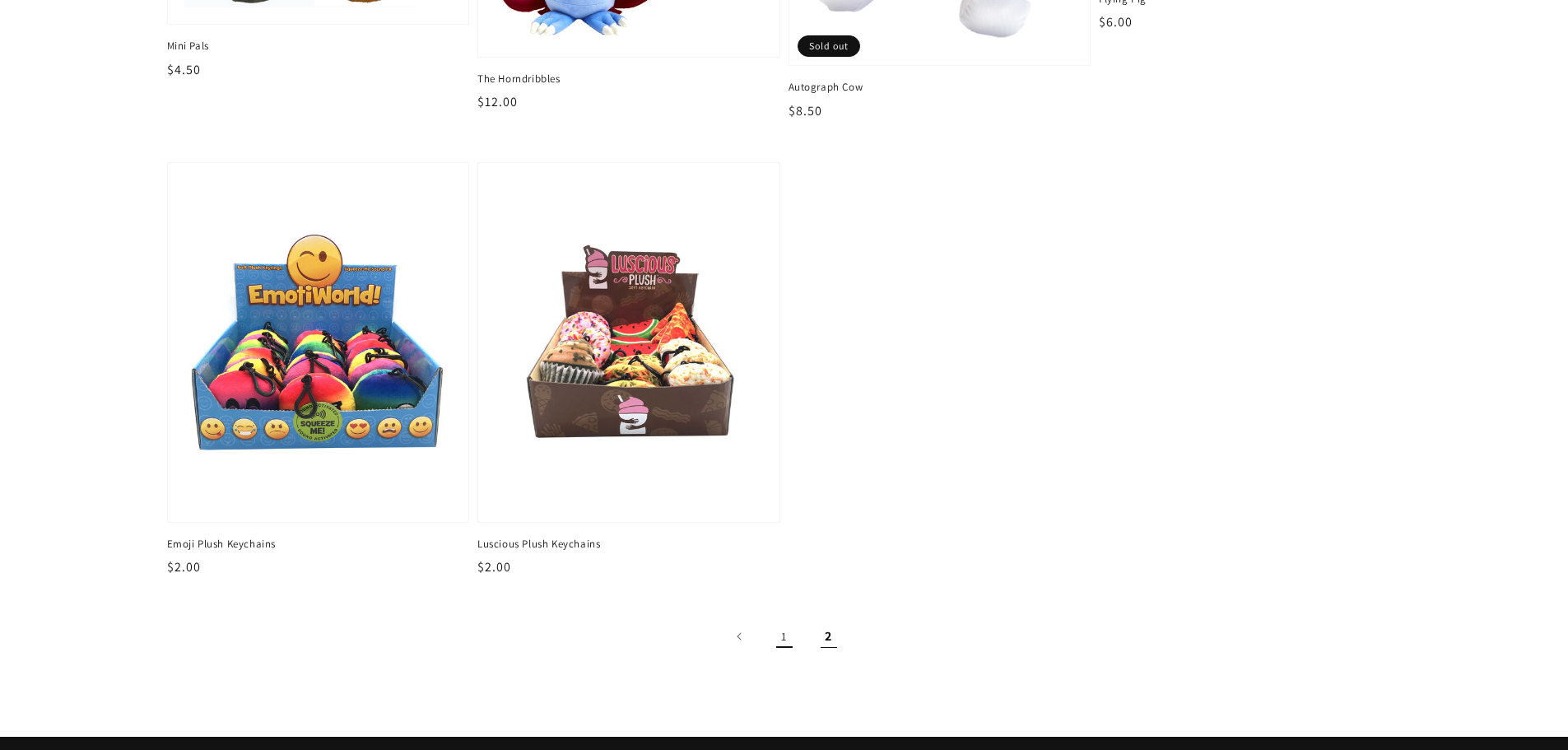
click at [786, 640] on link "1" at bounding box center [784, 636] width 36 height 36
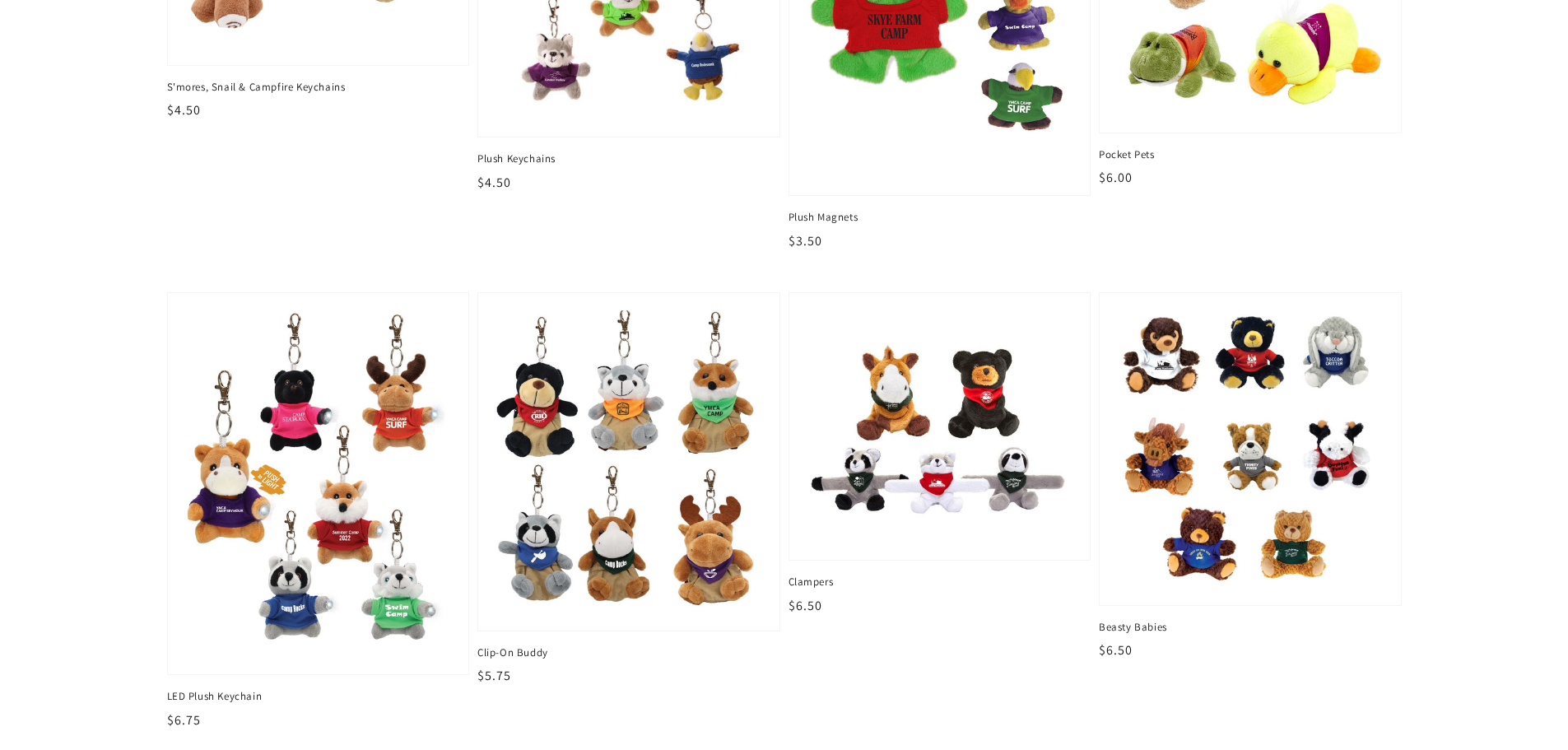
scroll to position [412, 0]
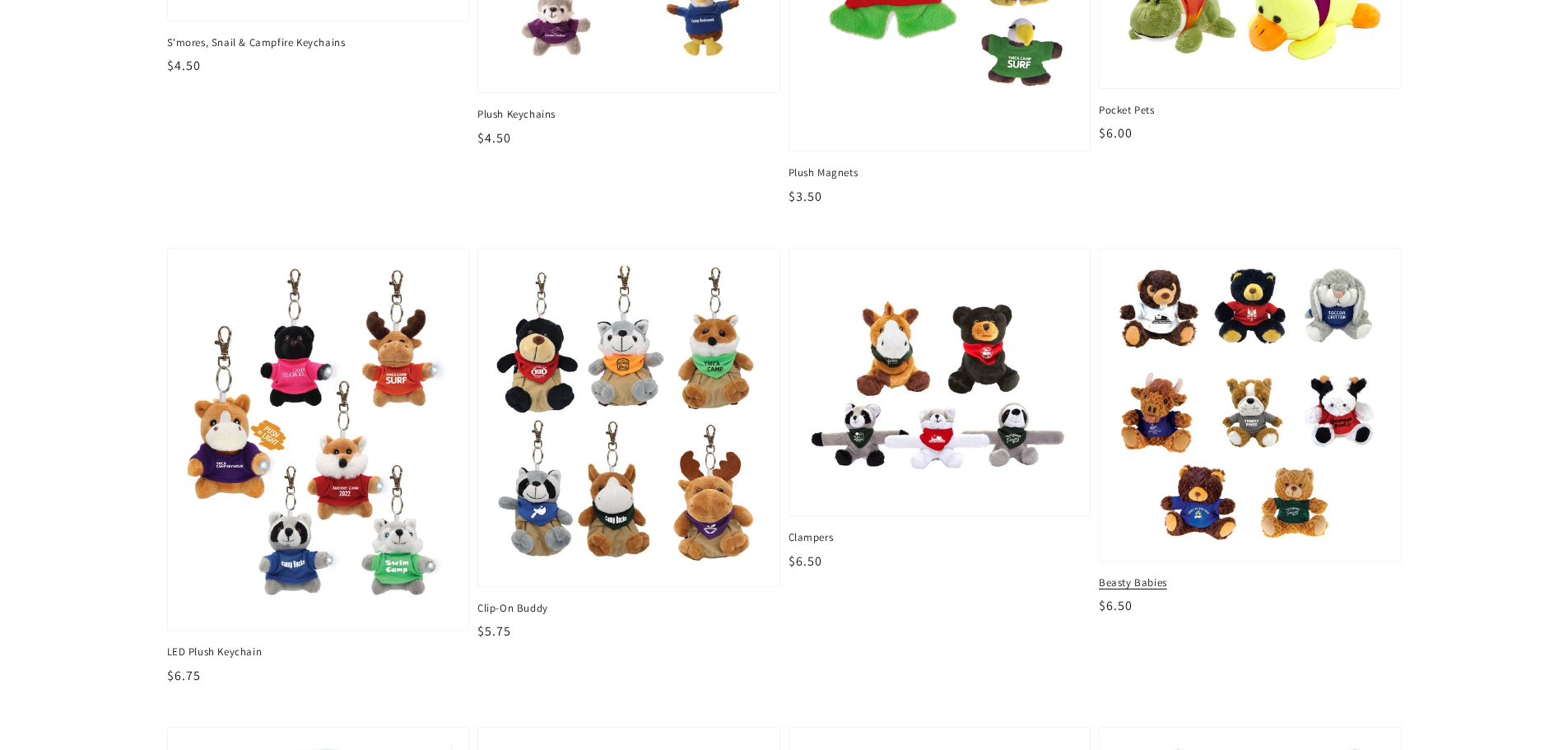
click at [1284, 399] on img at bounding box center [1250, 404] width 276 height 288
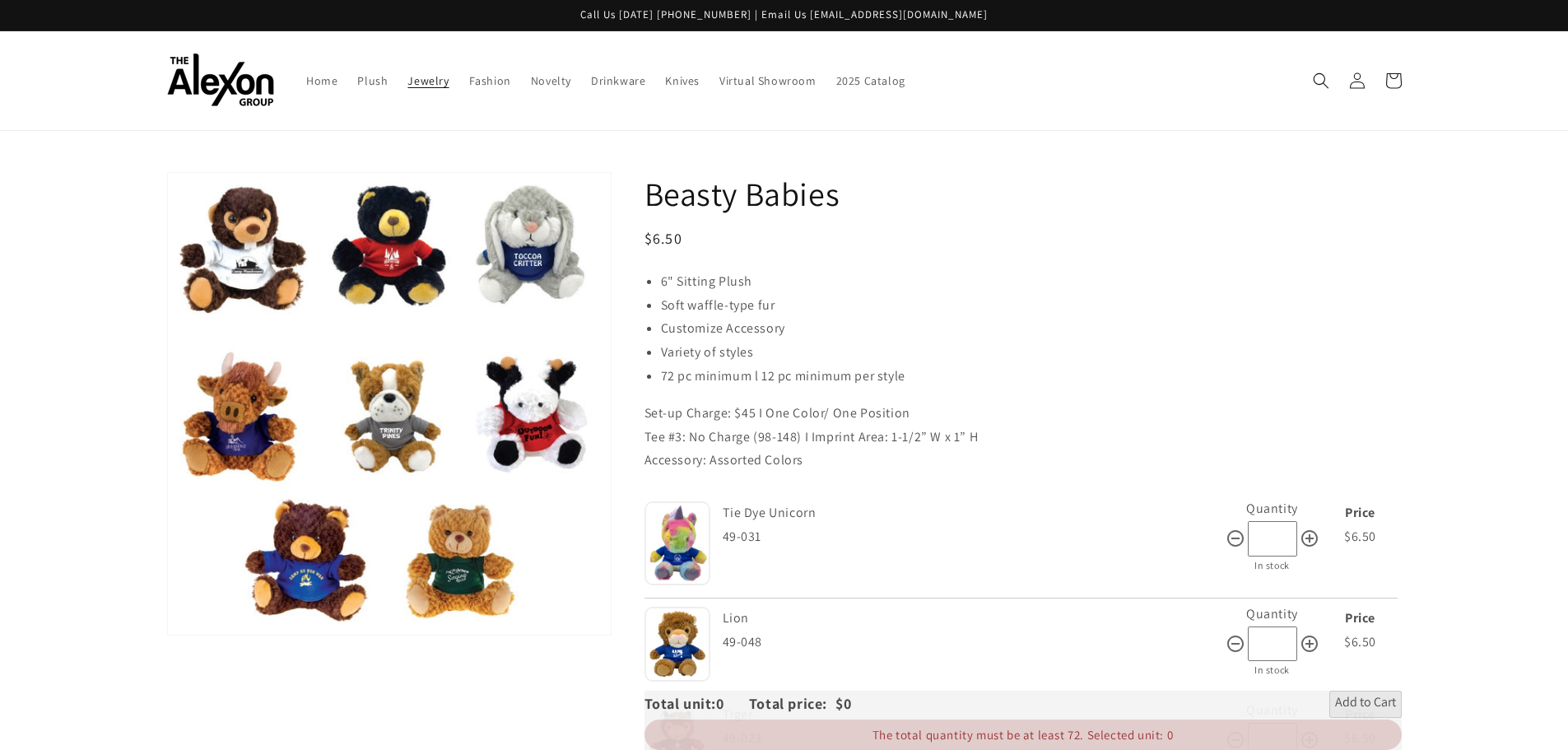
click at [420, 81] on span "Jewelry" at bounding box center [427, 80] width 41 height 14
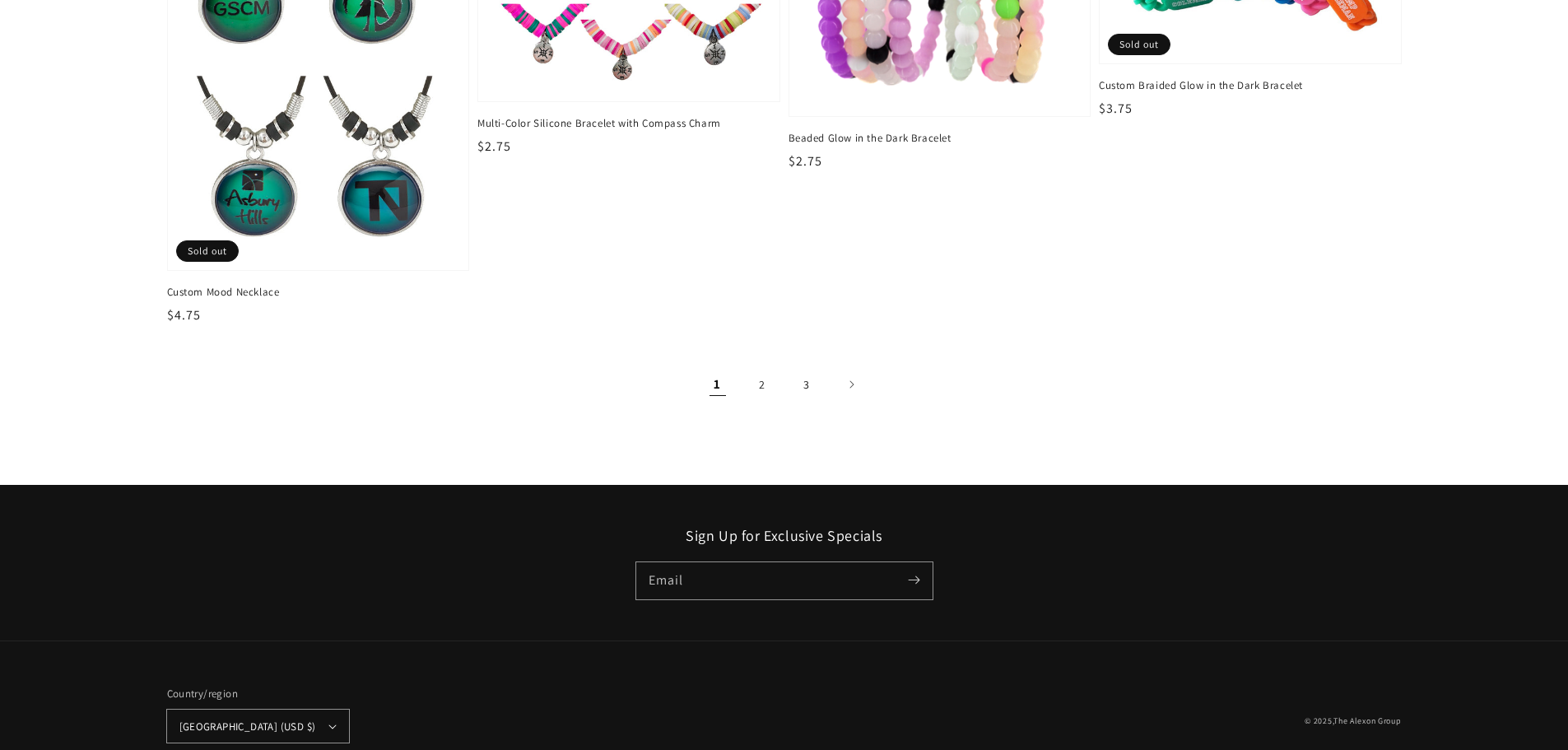
scroll to position [2798, 0]
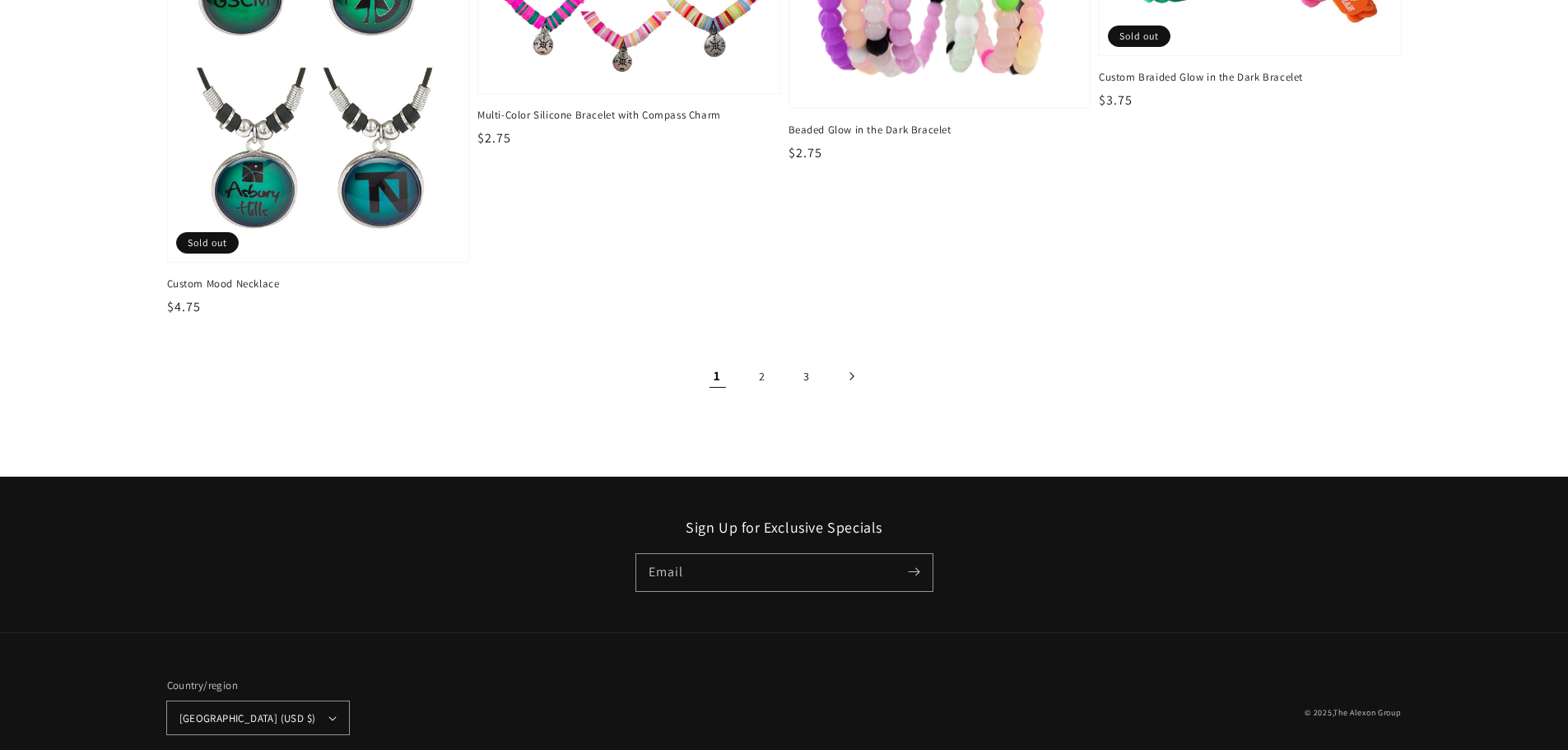
click at [851, 378] on icon "Next page" at bounding box center [852, 376] width 4 height 9
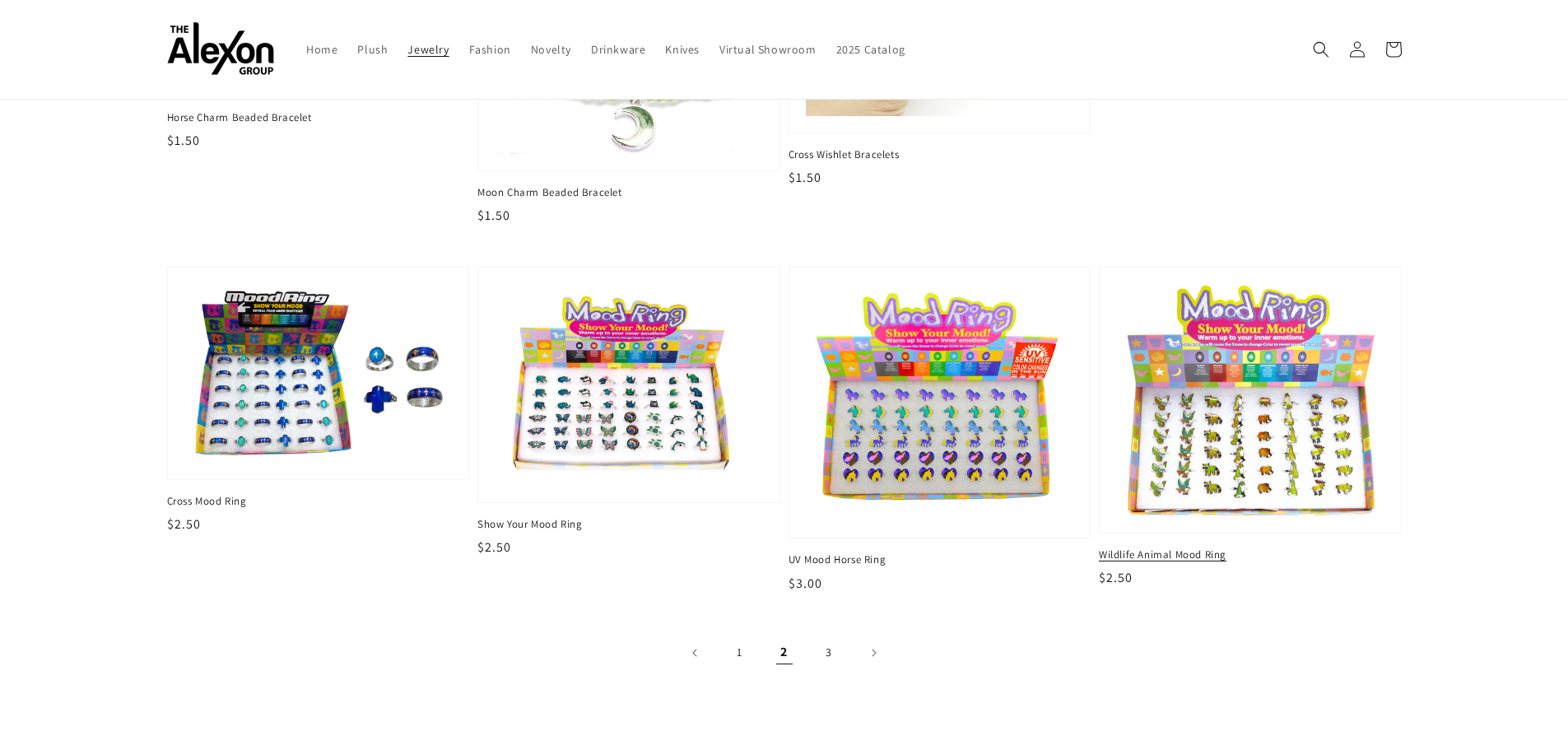
scroll to position [2716, 0]
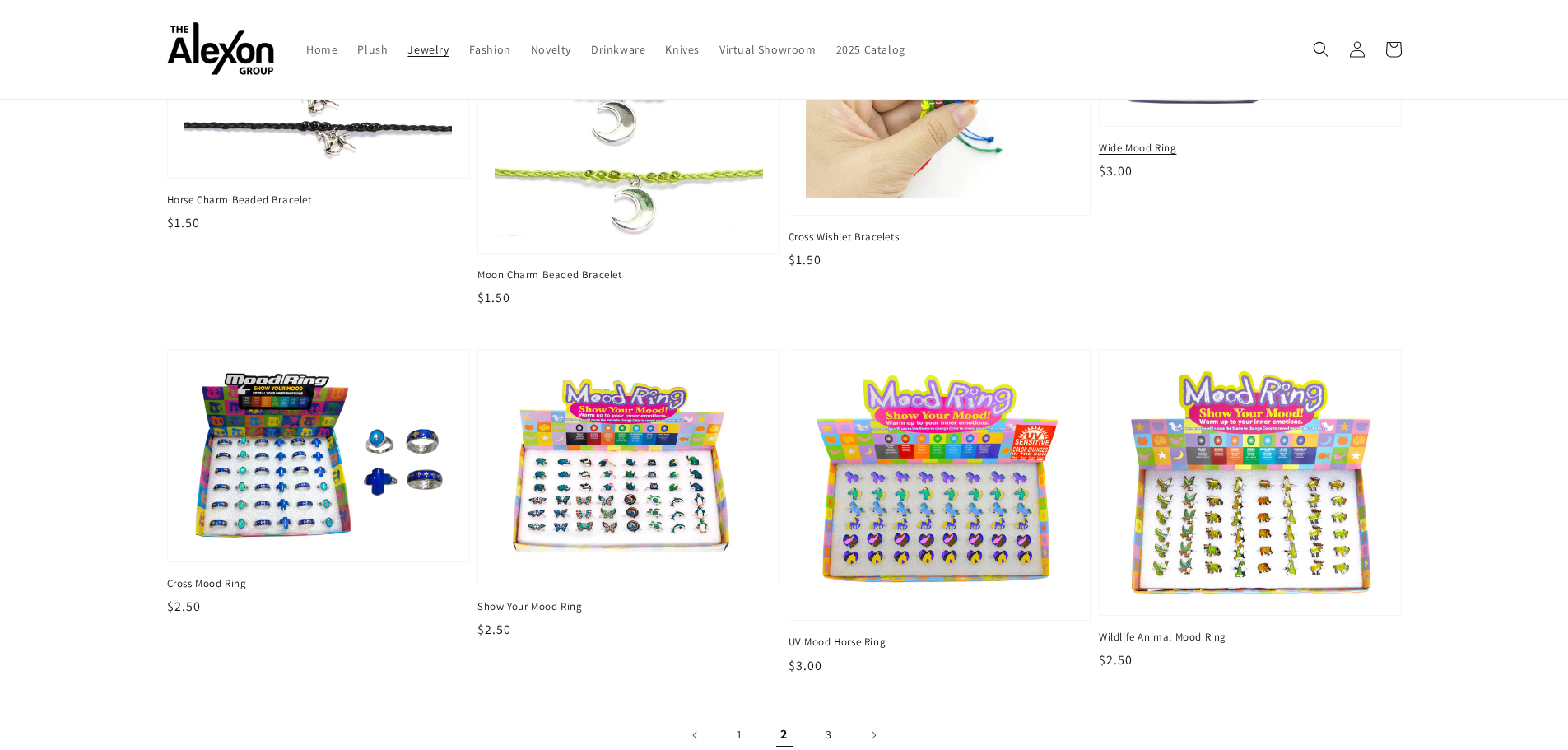
click at [1135, 145] on span "Wide Mood Ring" at bounding box center [1250, 148] width 303 height 14
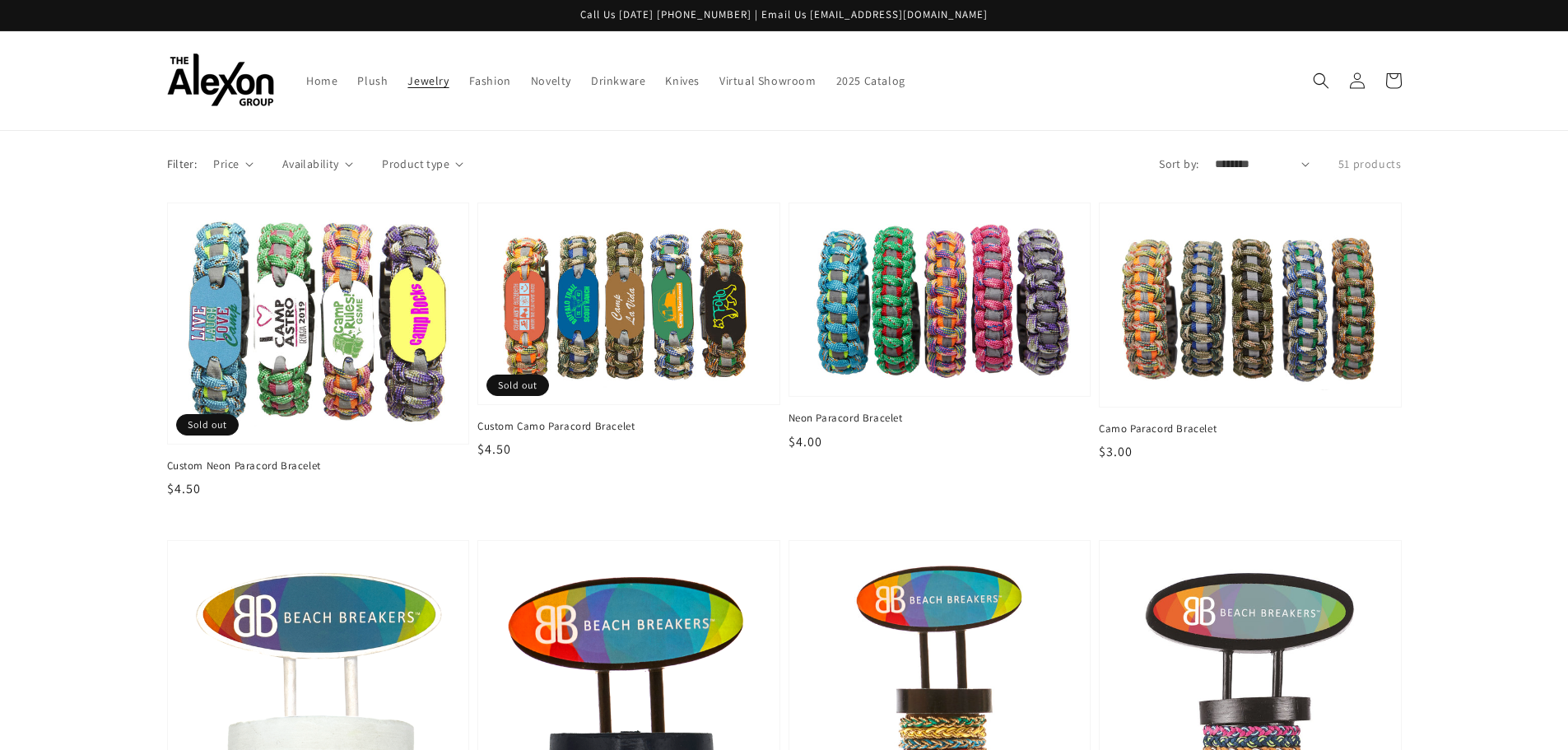
scroll to position [2716, 0]
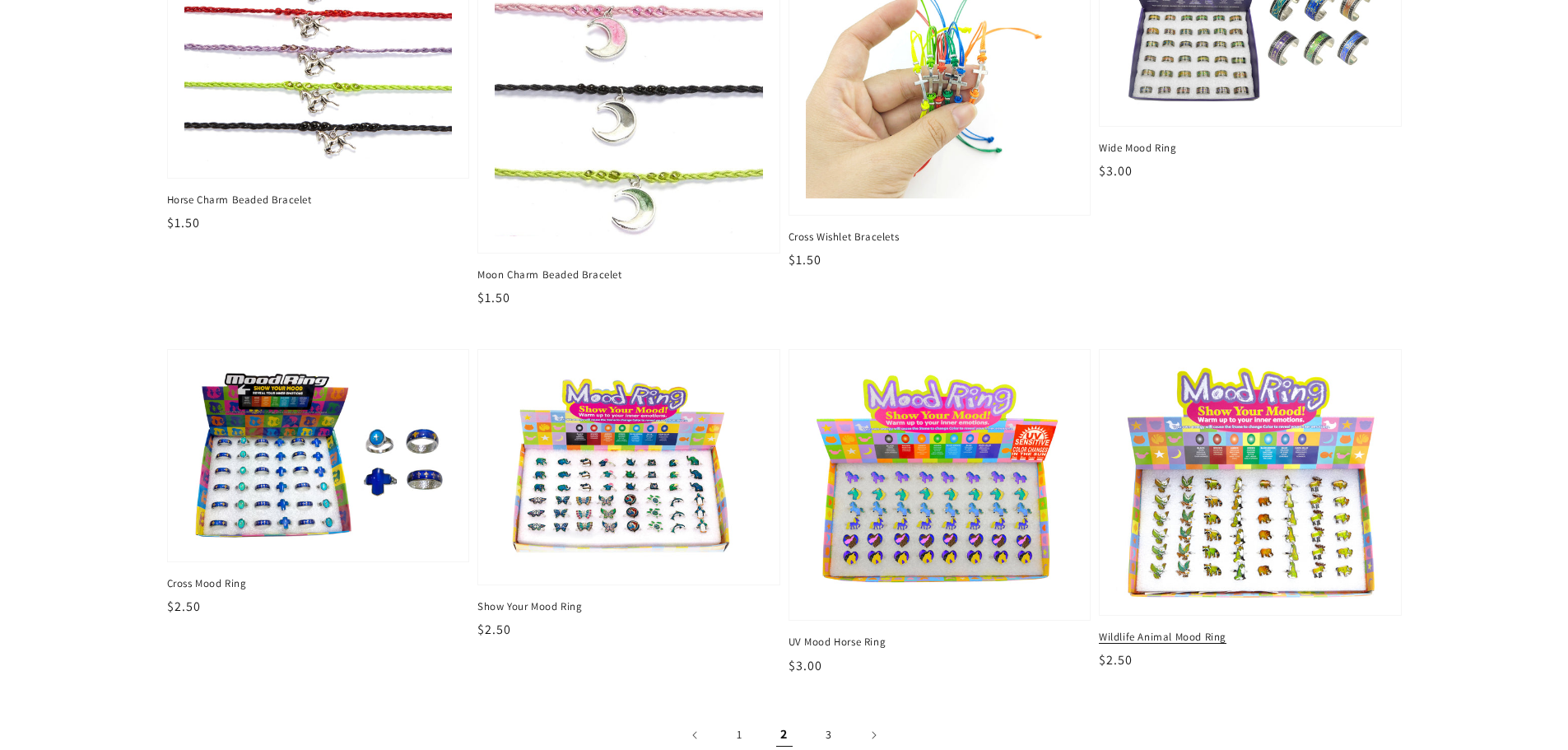
click at [1307, 558] on img at bounding box center [1250, 482] width 276 height 239
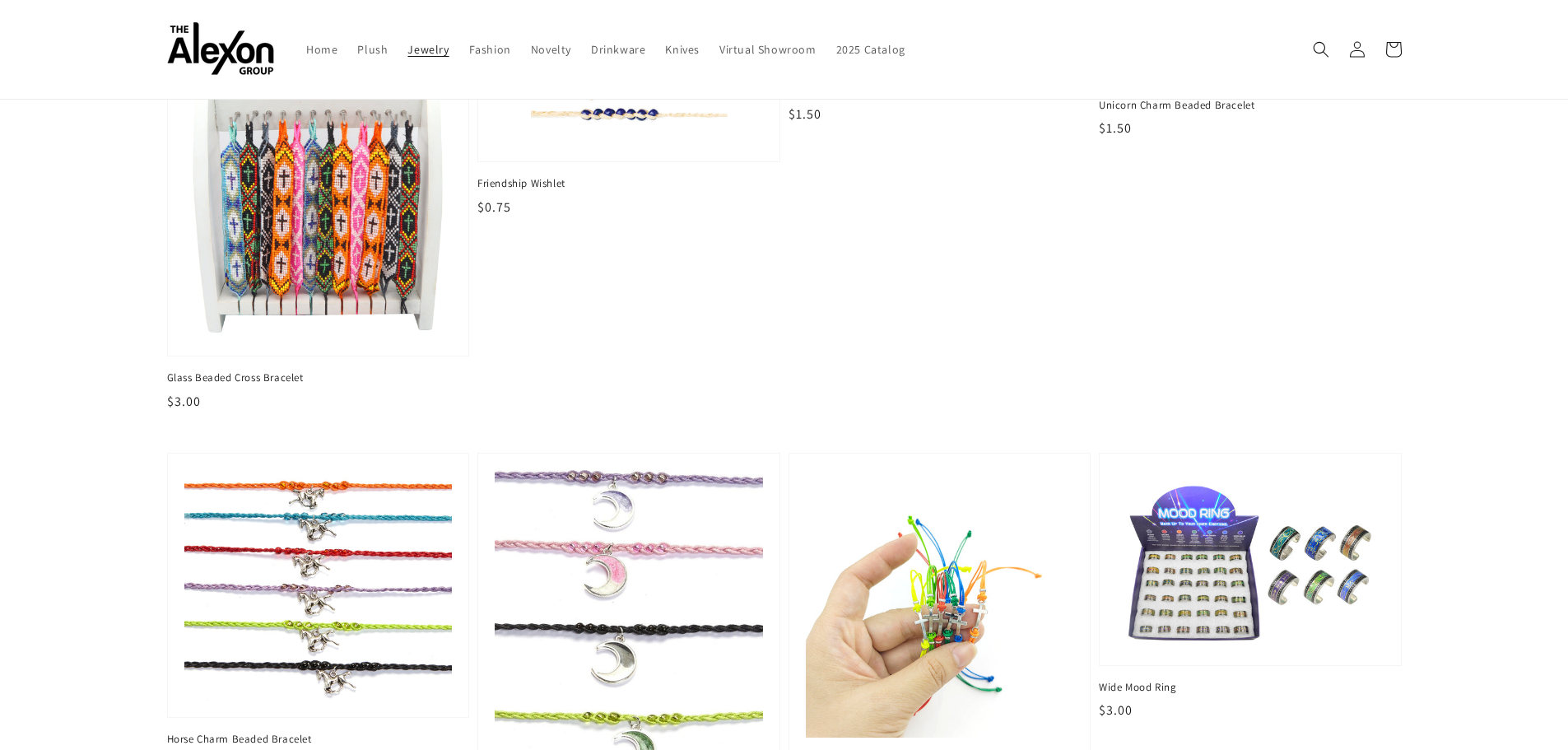
scroll to position [2140, 0]
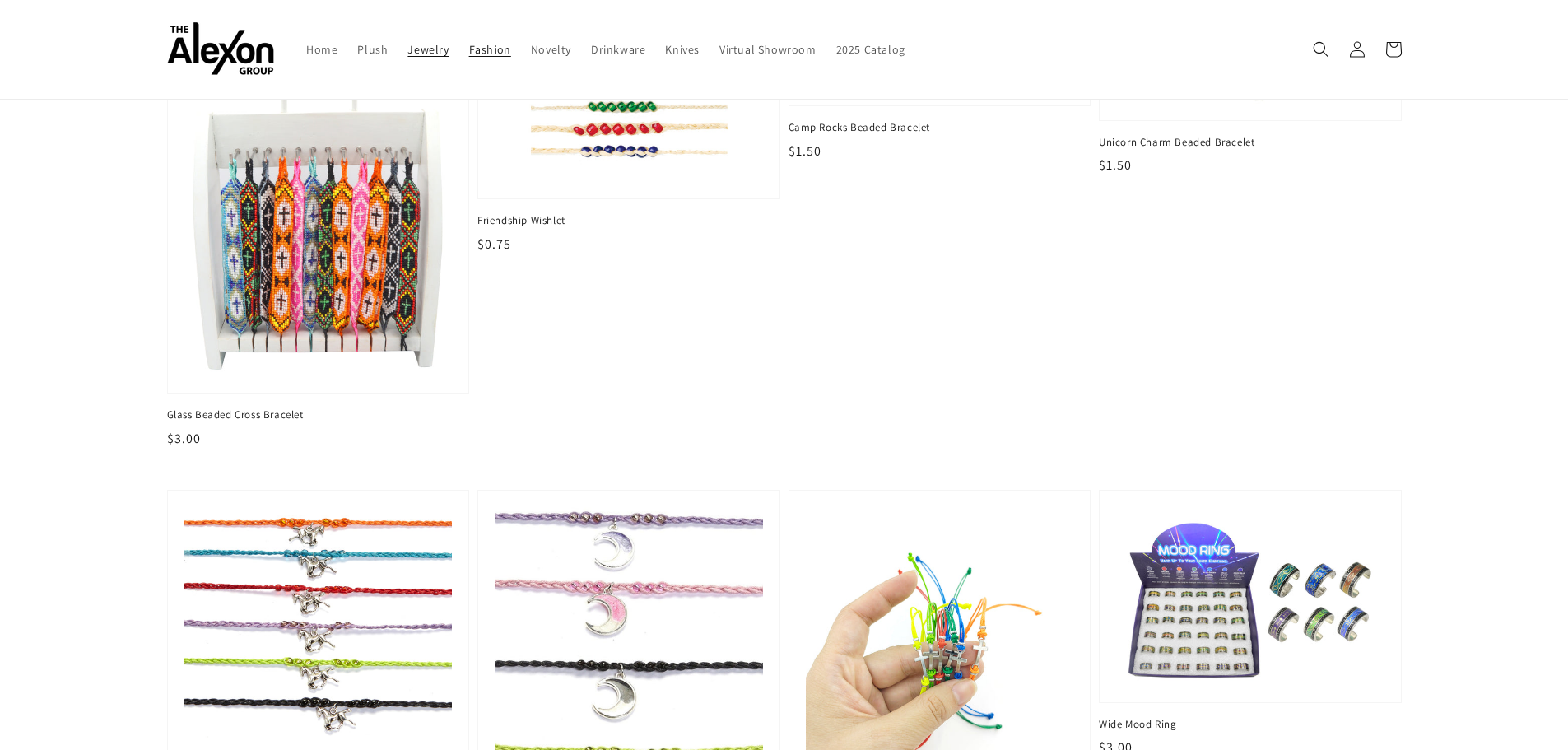
click at [487, 47] on span "Fashion" at bounding box center [490, 49] width 42 height 14
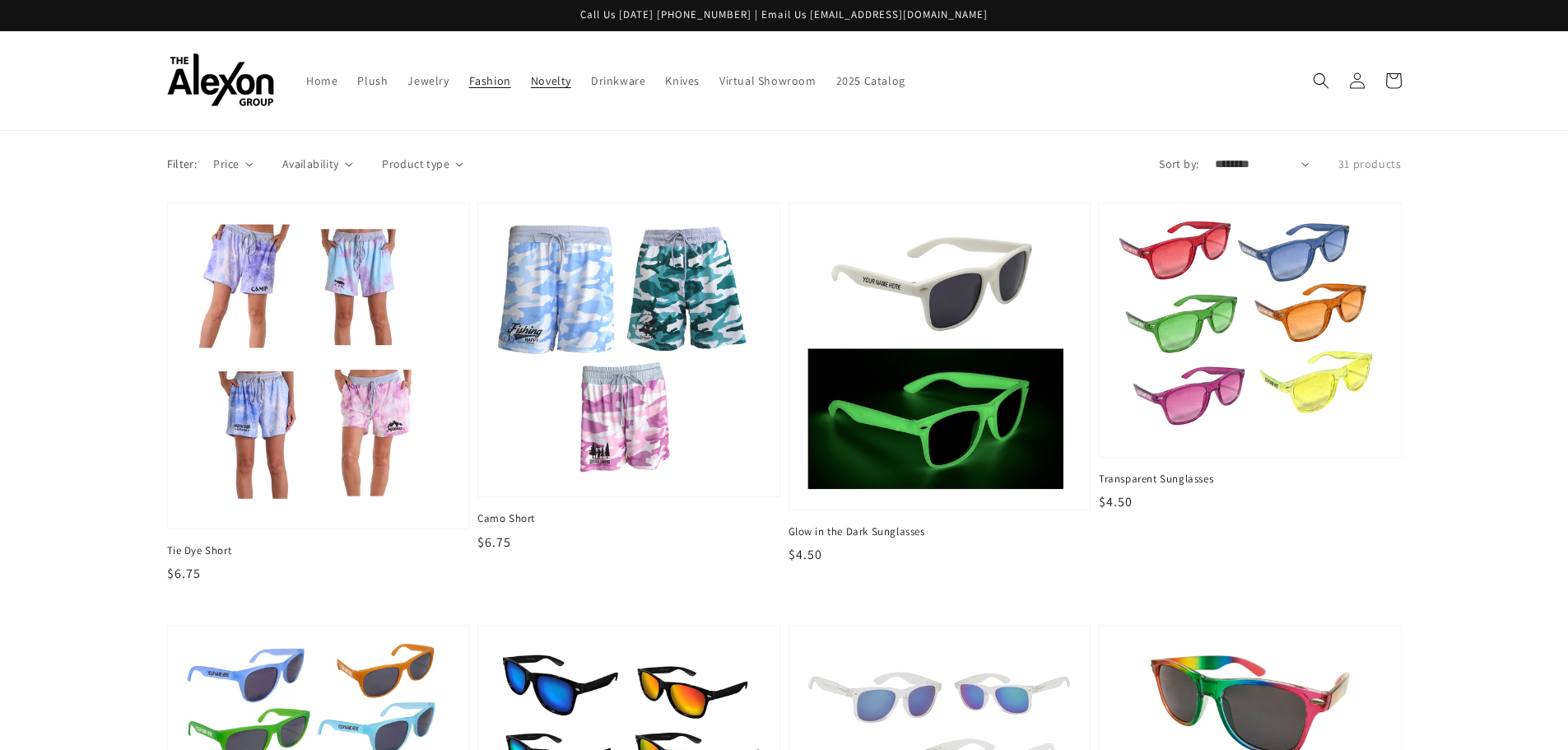
click at [545, 79] on span "Novelty" at bounding box center [551, 80] width 40 height 14
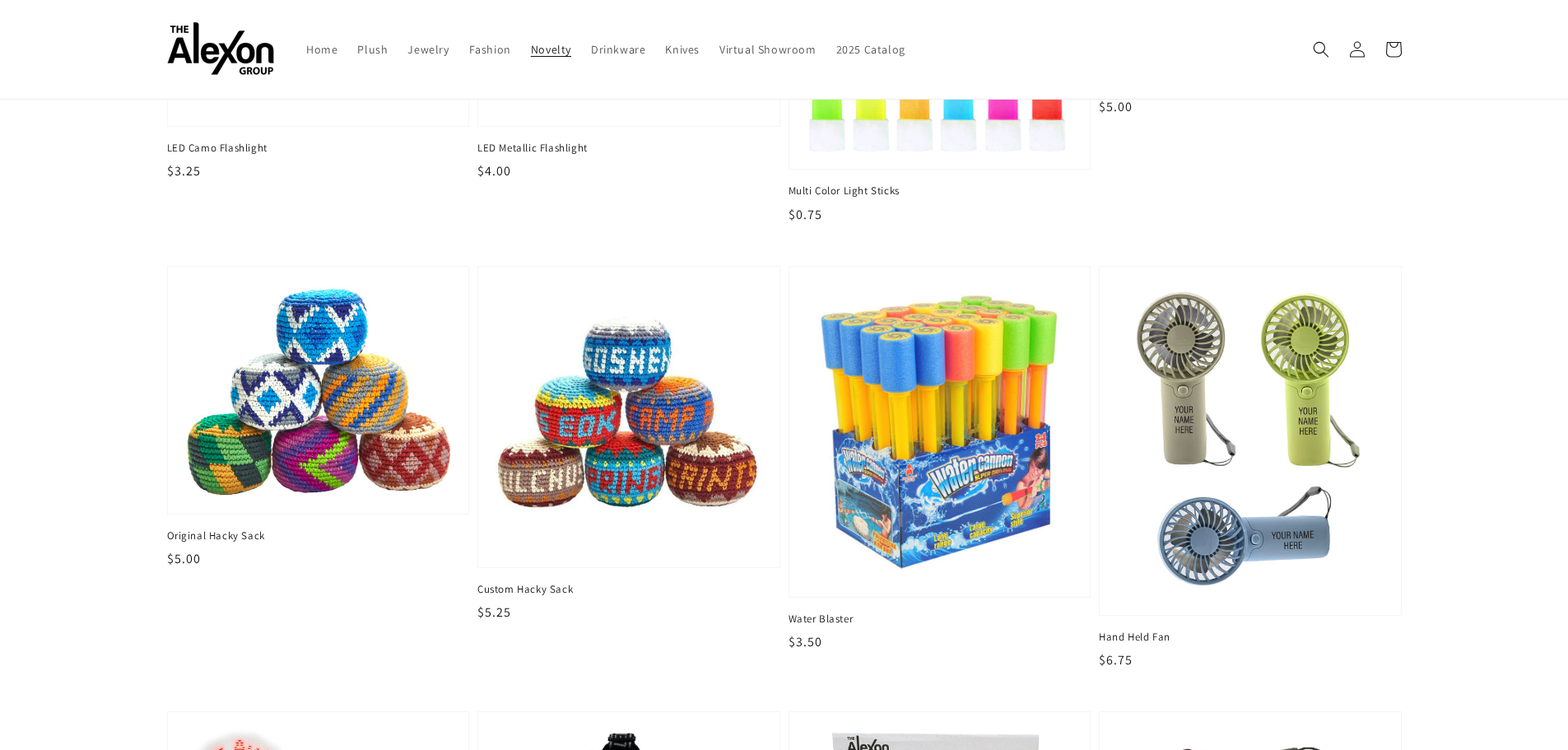
scroll to position [1646, 0]
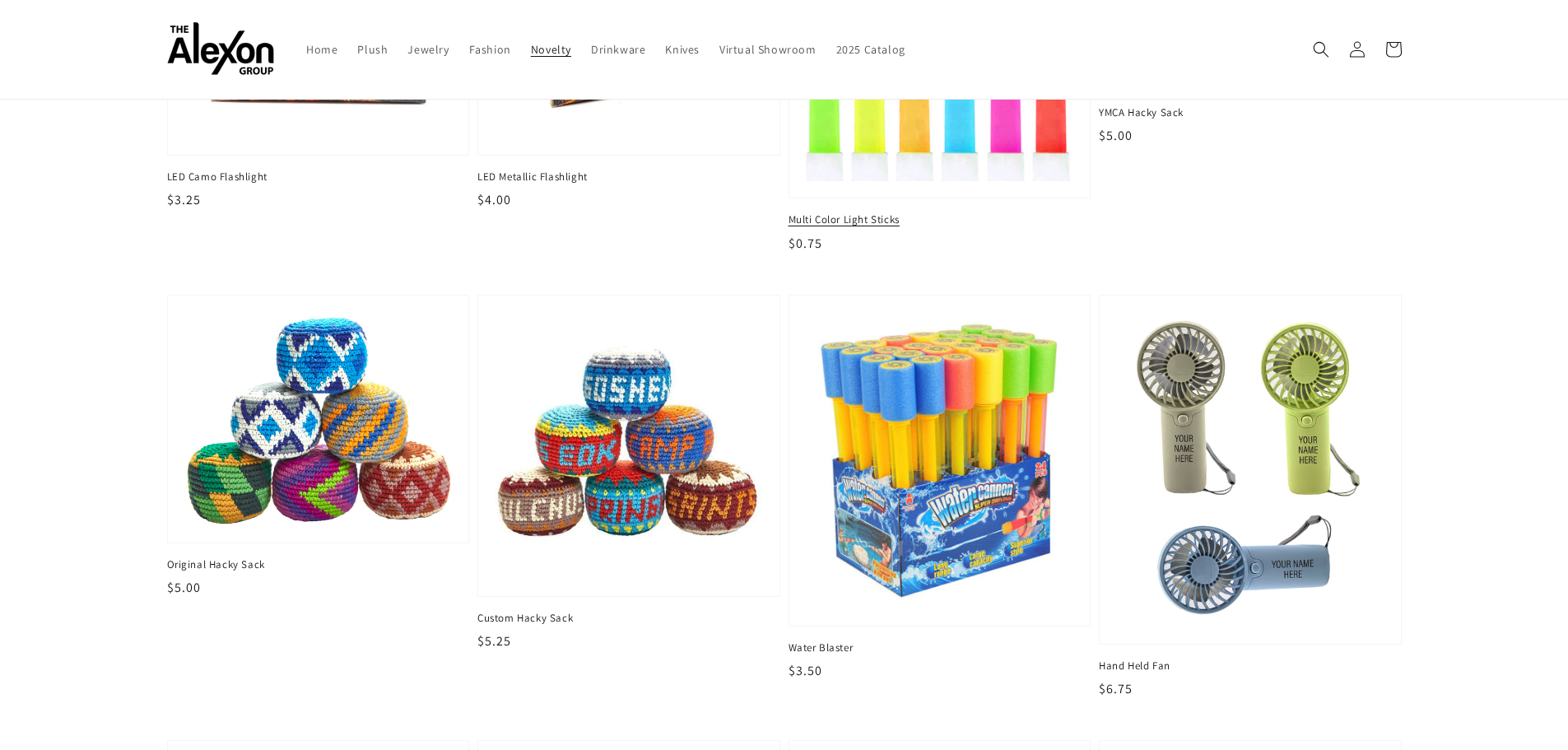
click at [939, 149] on img at bounding box center [940, 26] width 276 height 320
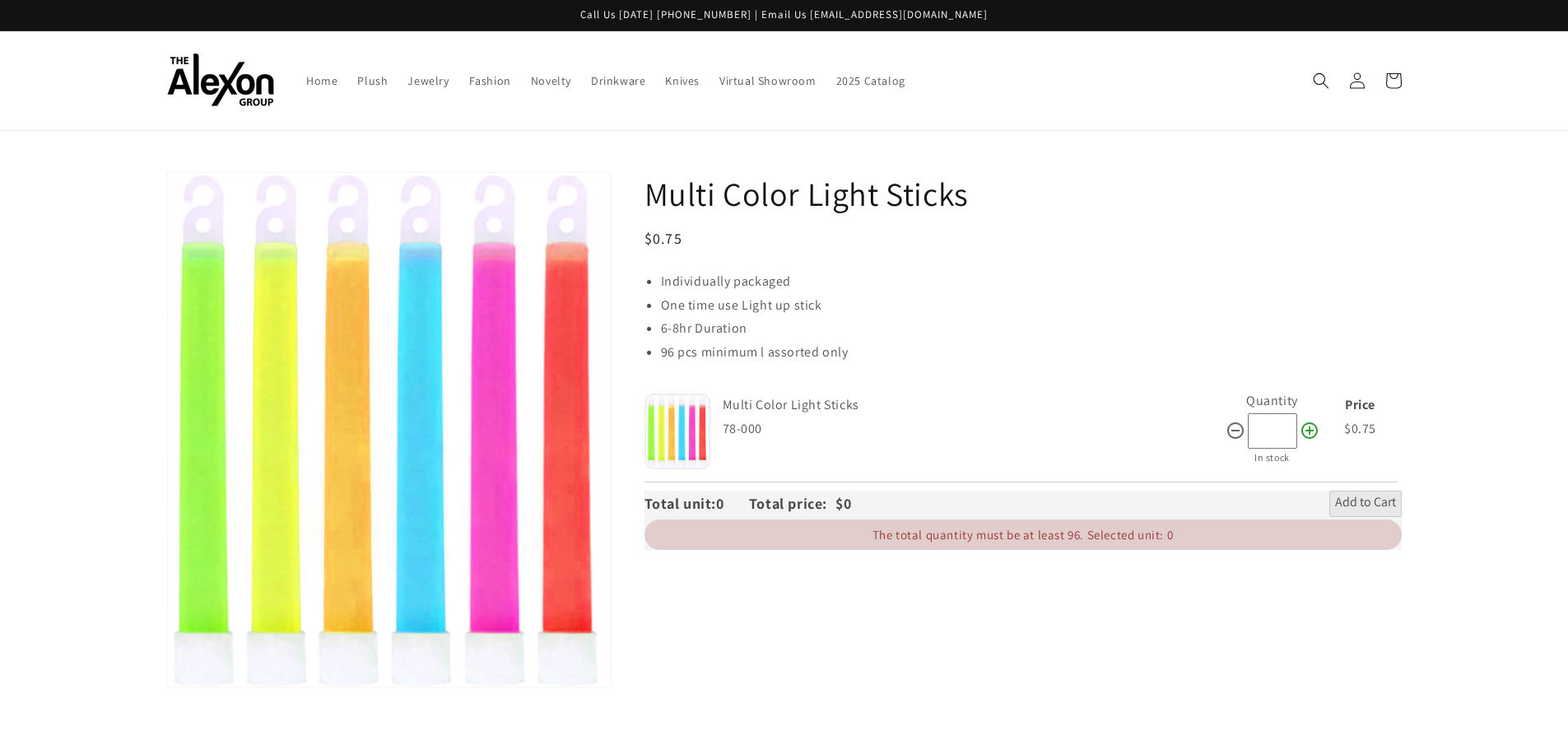
click at [1309, 426] on icon at bounding box center [1309, 430] width 20 height 20
click at [1307, 427] on icon at bounding box center [1309, 430] width 20 height 20
type input "***"
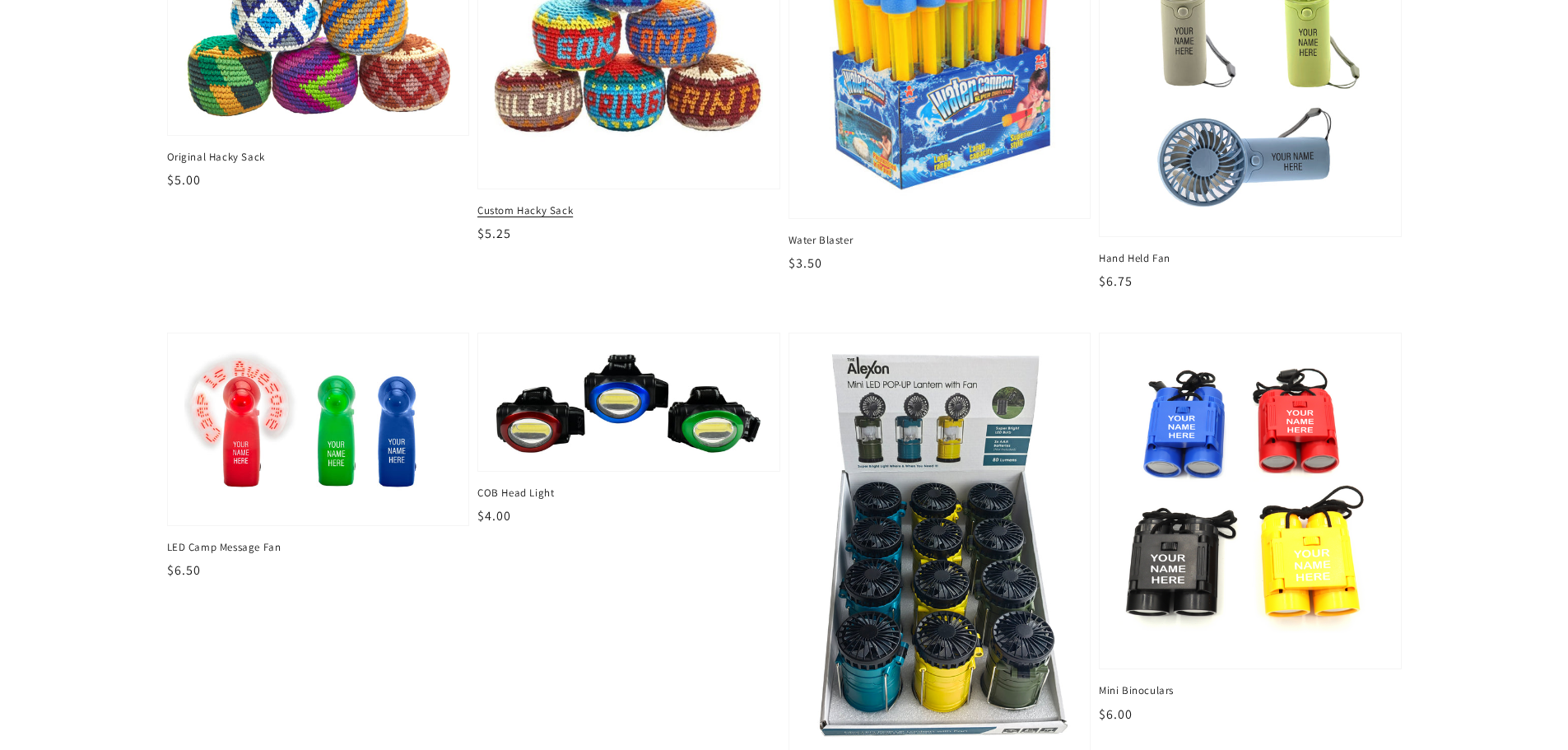
scroll to position [2057, 0]
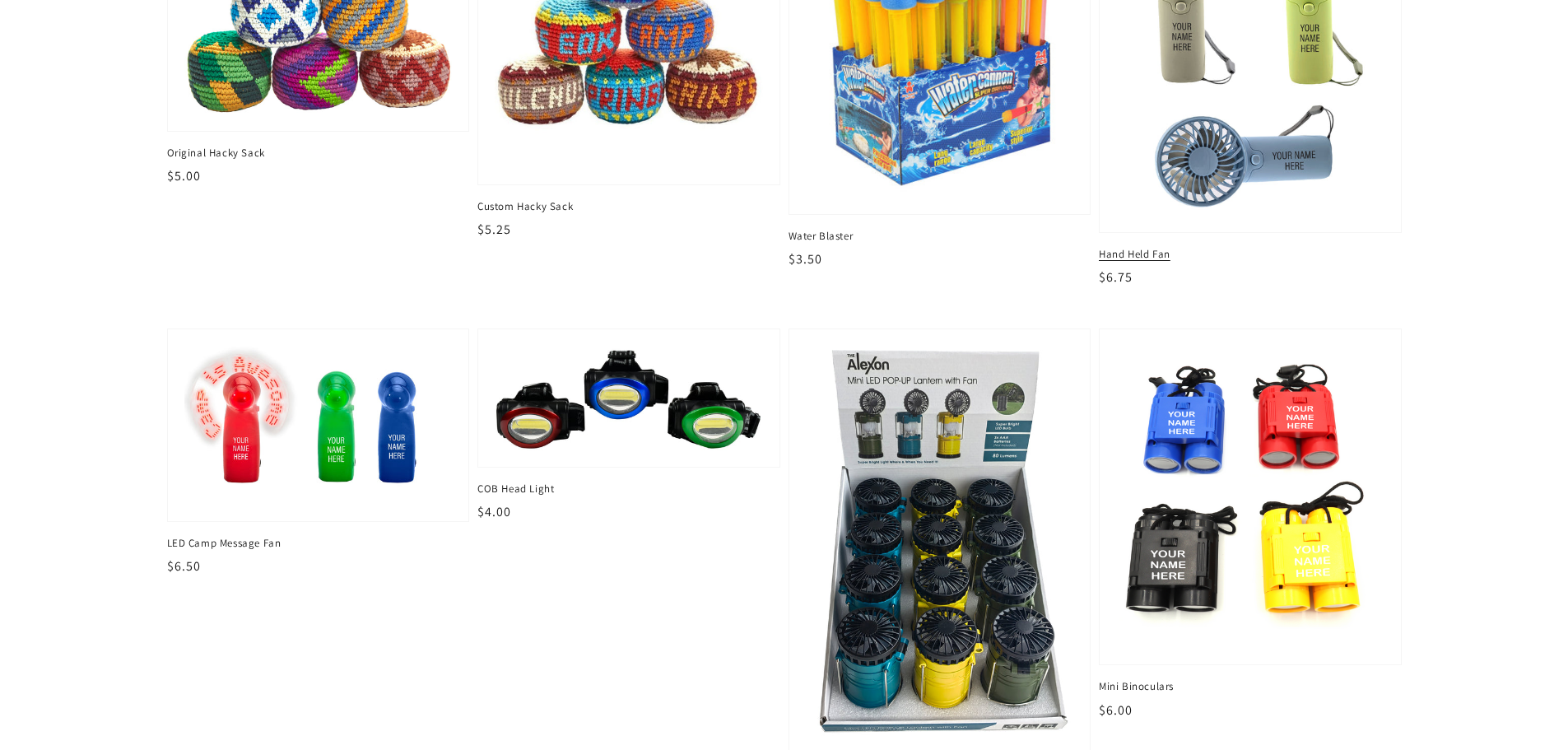
click at [1140, 253] on span "Hand Held Fan" at bounding box center [1250, 254] width 303 height 14
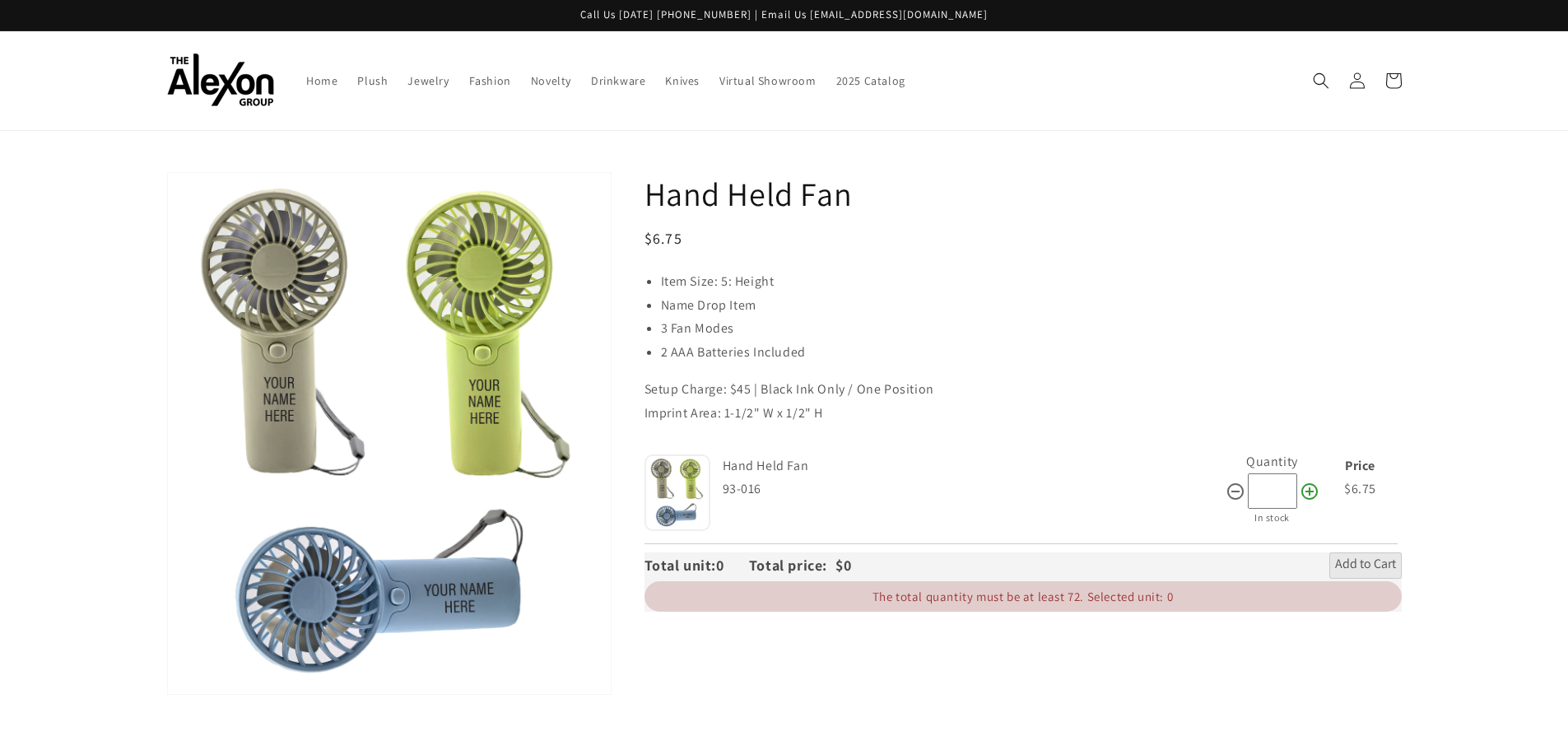
click at [1312, 490] on icon at bounding box center [1308, 490] width 16 height 16
type input "**"
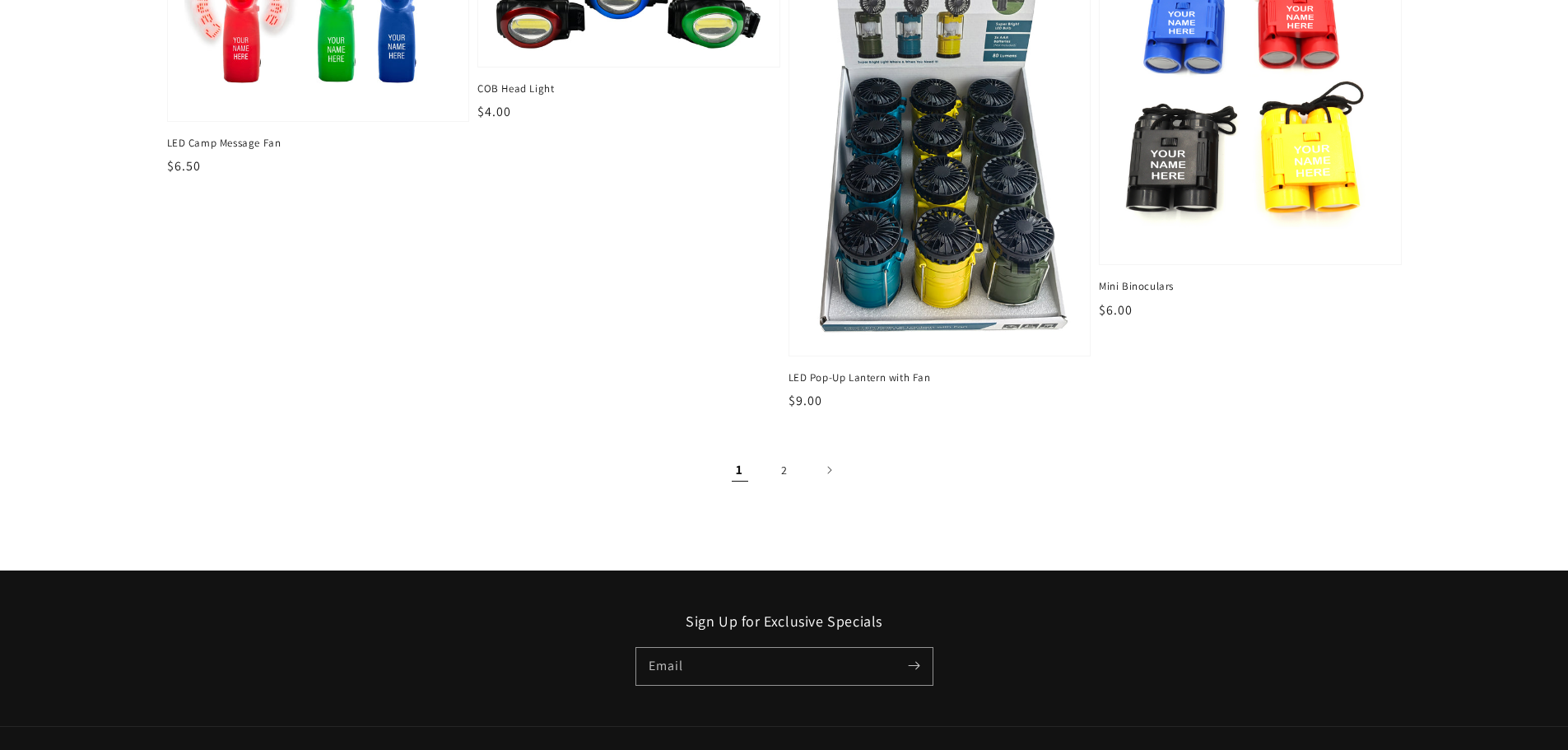
scroll to position [2469, 0]
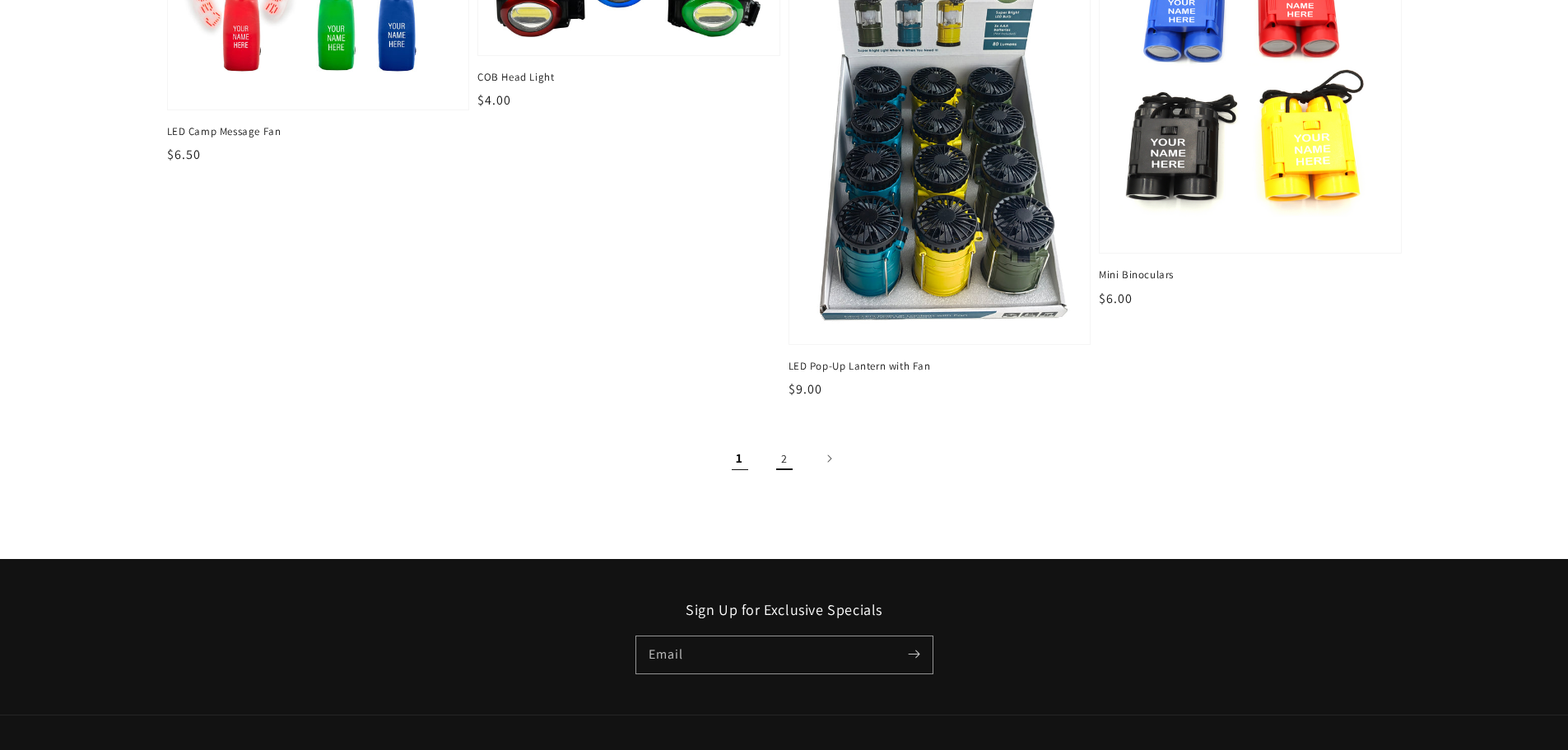
click at [783, 464] on link "2" at bounding box center [784, 459] width 36 height 36
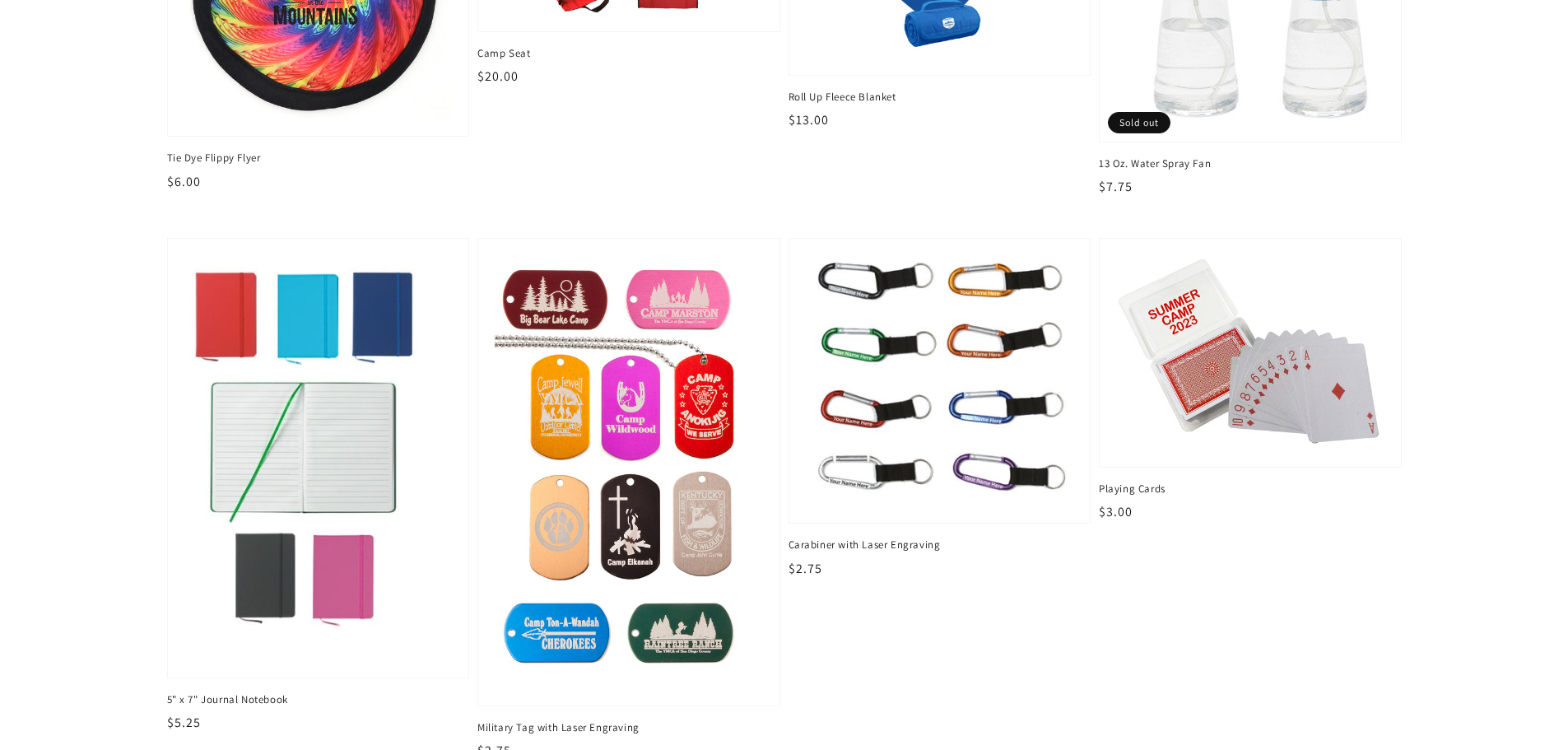
scroll to position [494, 0]
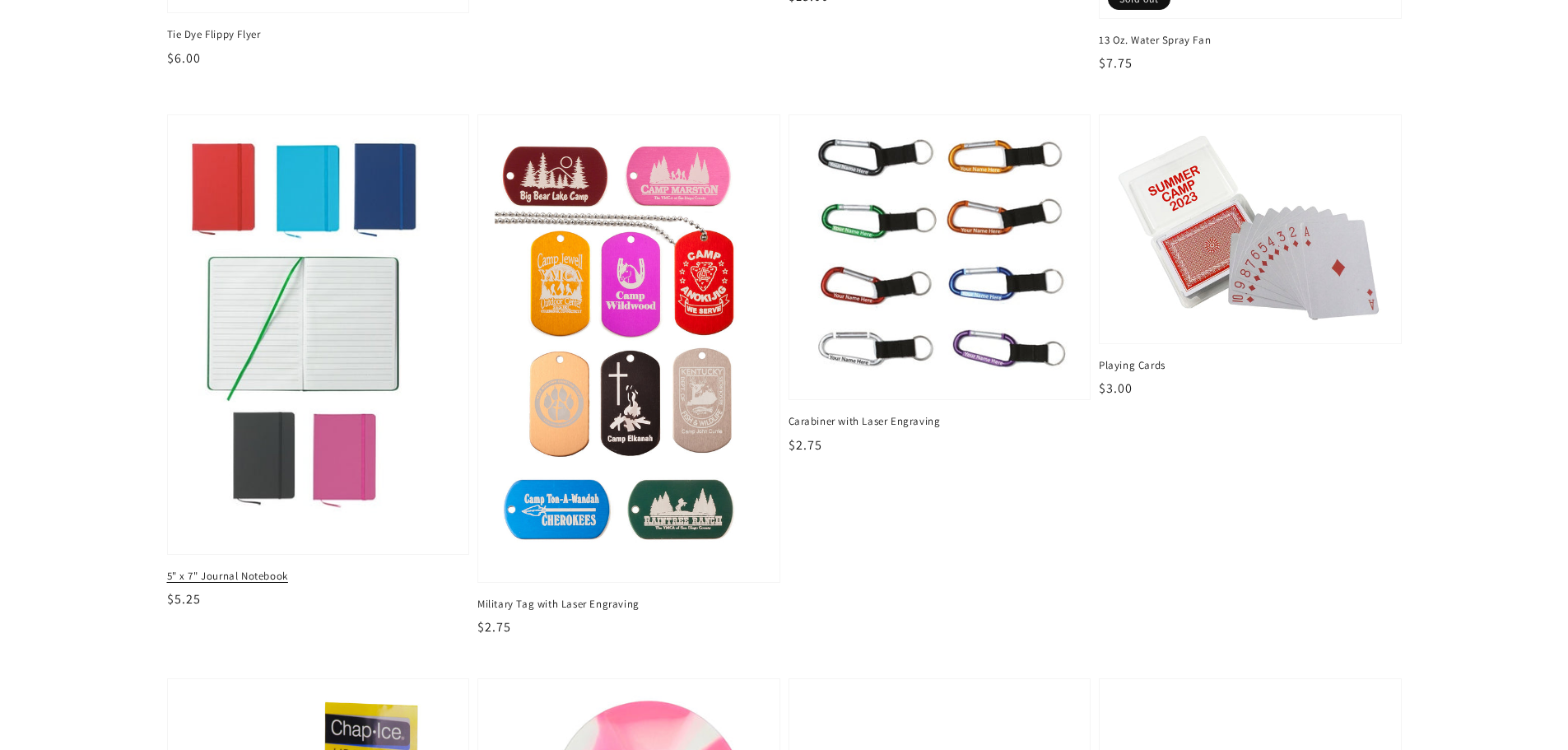
click at [310, 335] on img at bounding box center [318, 334] width 276 height 418
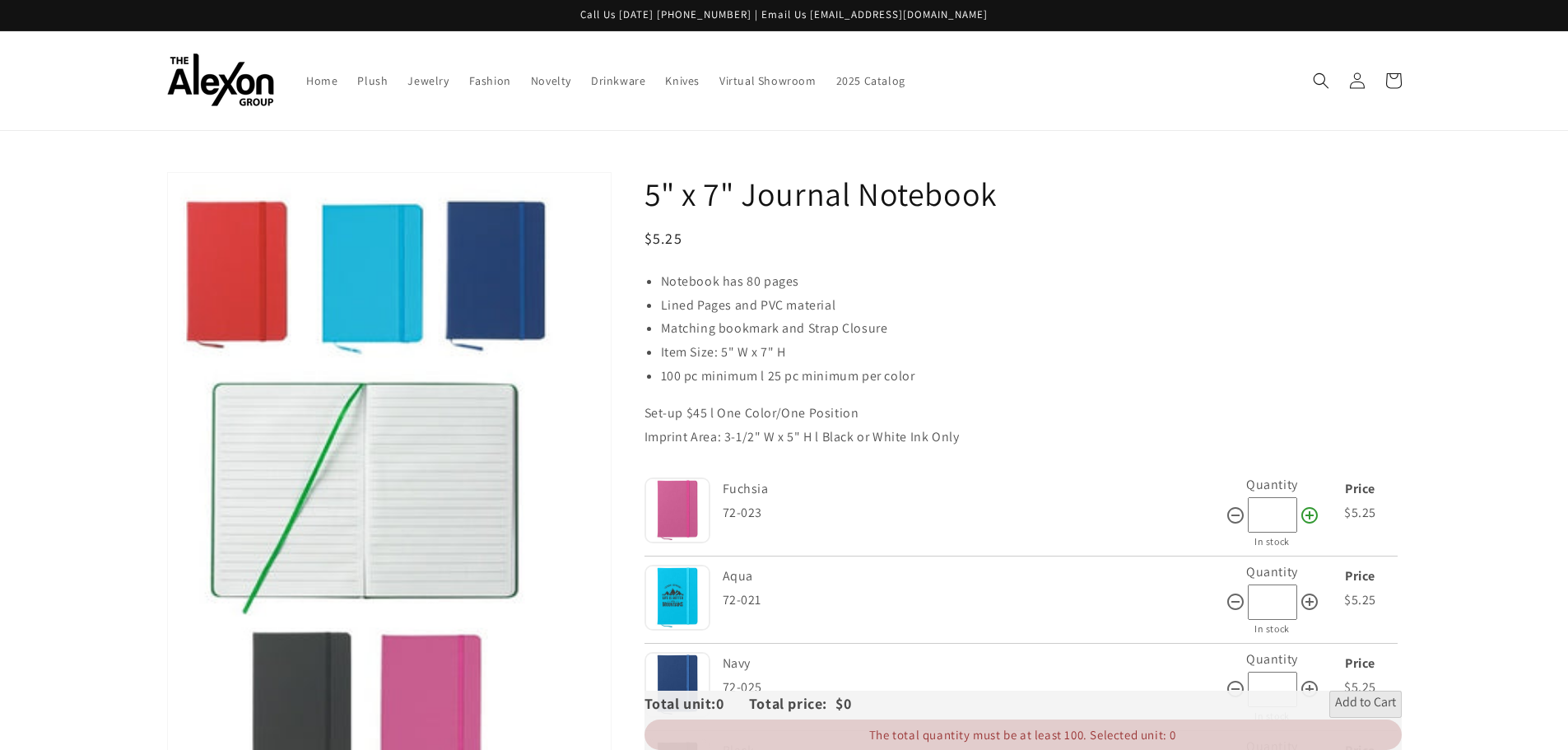
click at [1307, 513] on icon at bounding box center [1309, 515] width 20 height 20
click at [1307, 512] on icon at bounding box center [1309, 515] width 20 height 20
click at [1307, 511] on icon at bounding box center [1309, 515] width 20 height 20
type input "***"
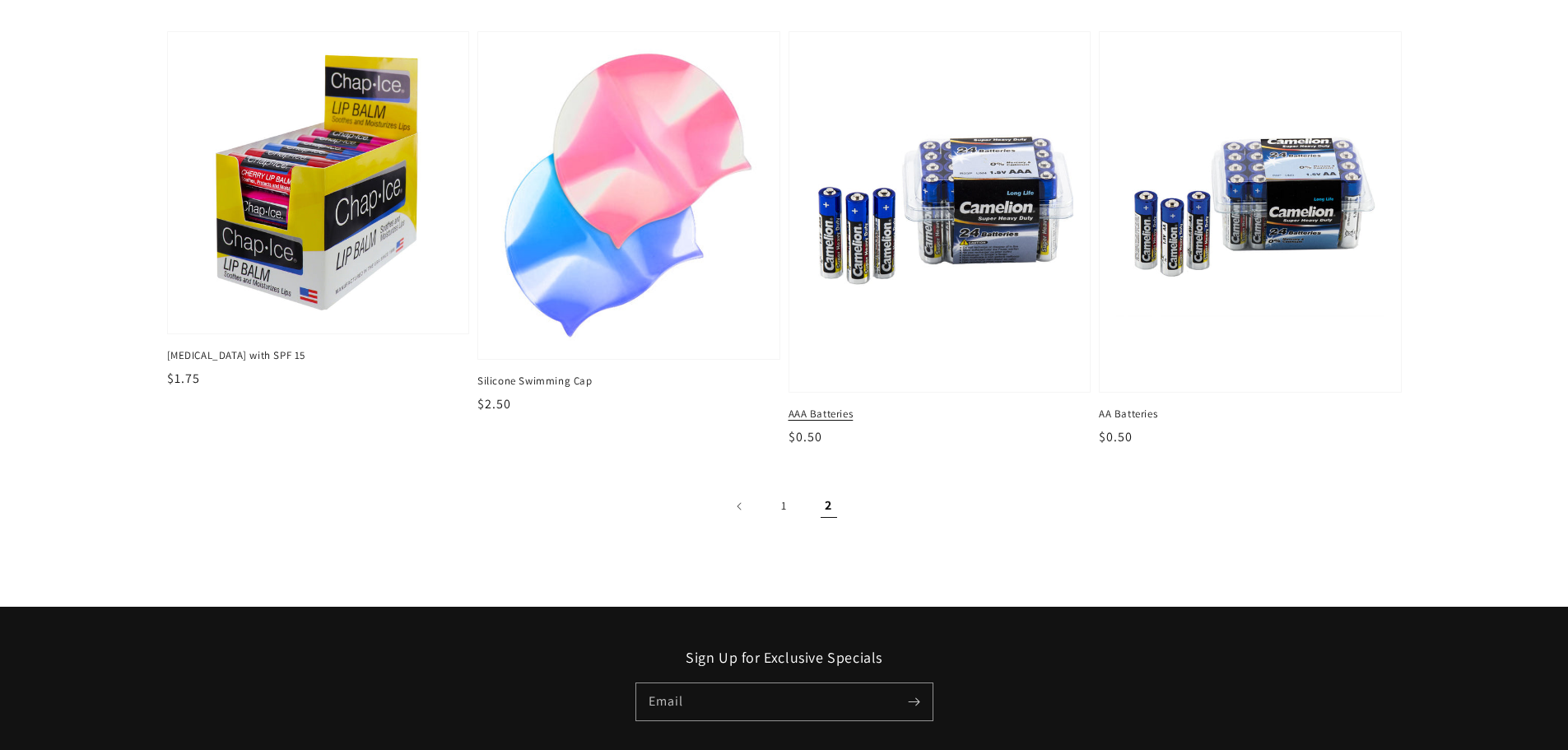
scroll to position [1152, 0]
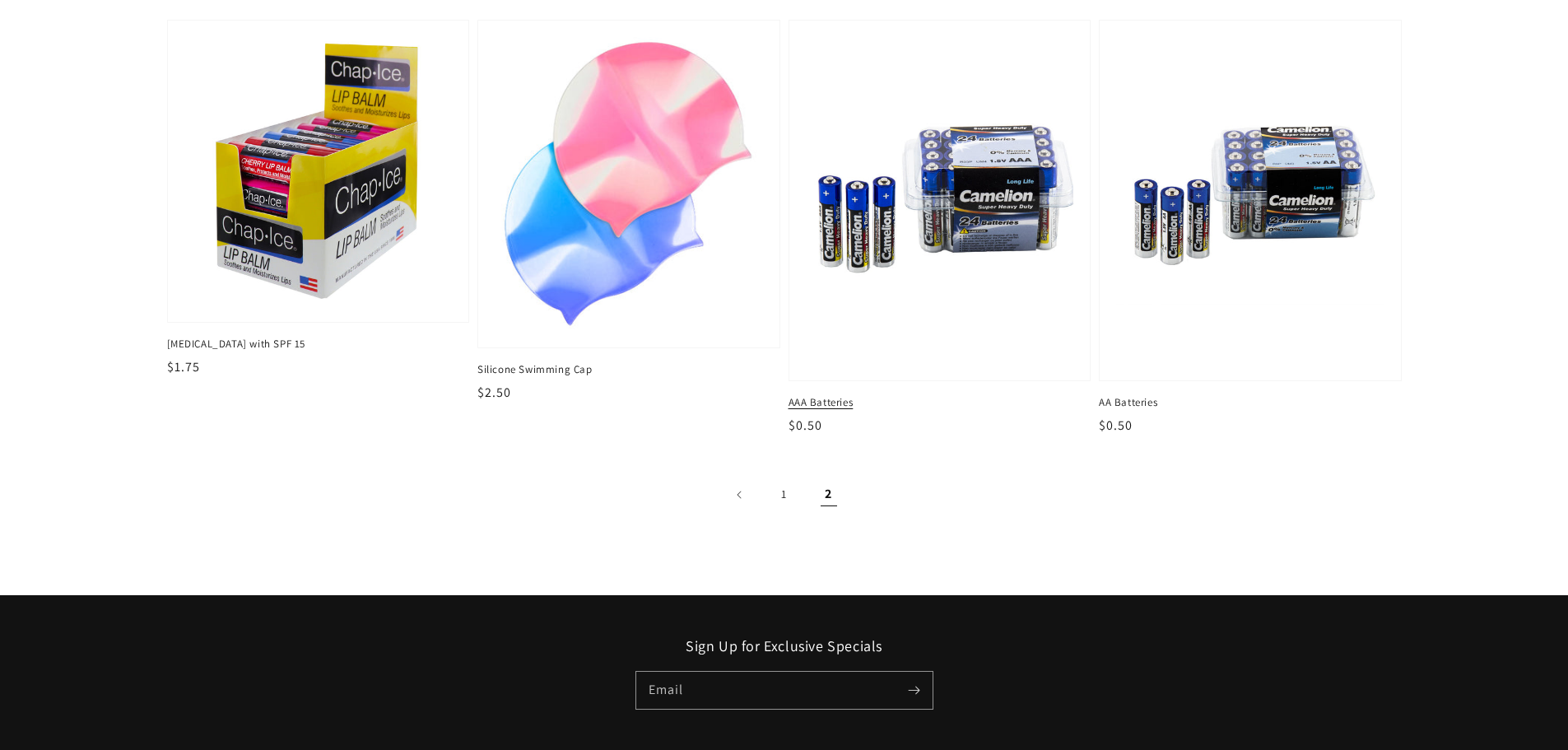
click at [809, 400] on span "AAA Batteries" at bounding box center [940, 401] width 303 height 14
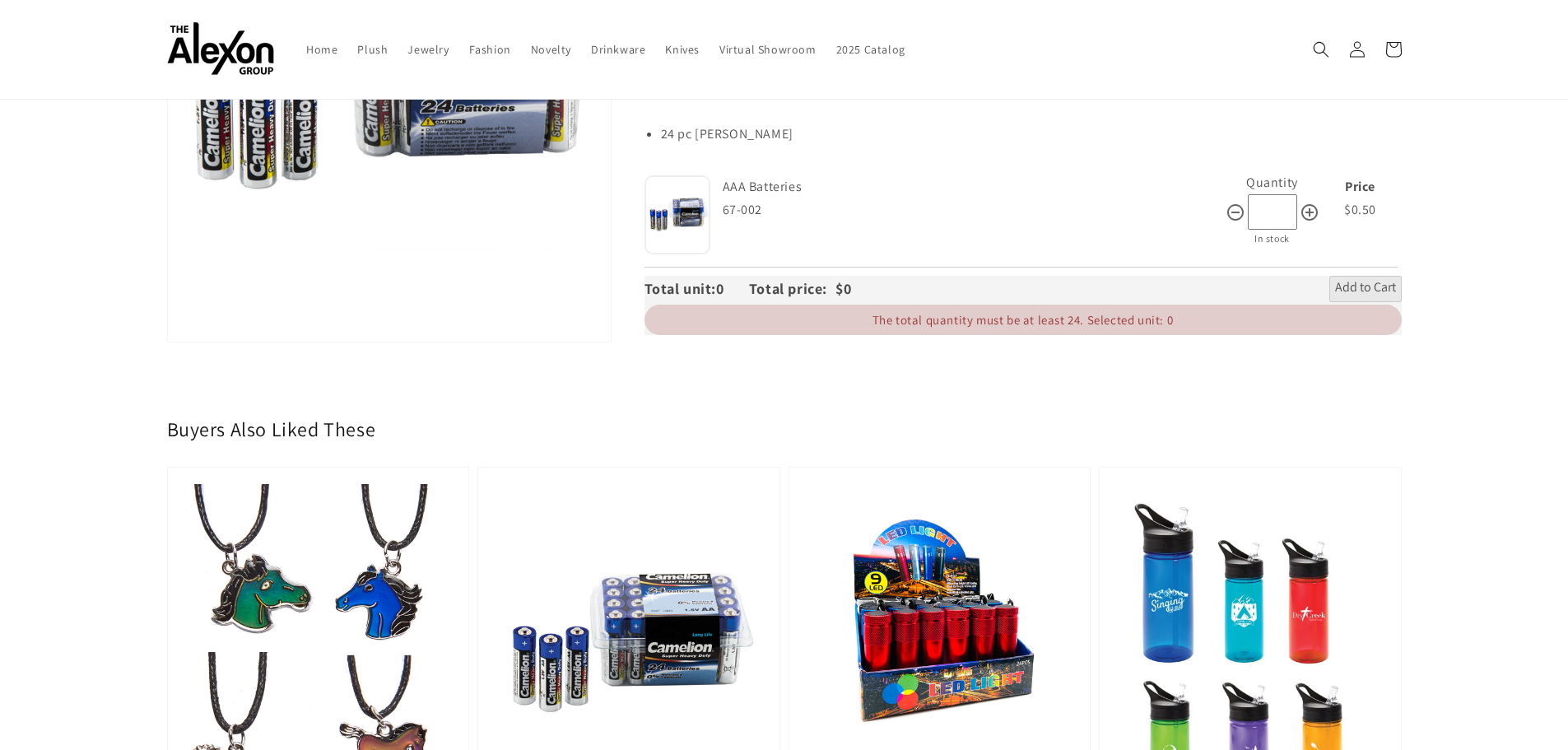
scroll to position [330, 0]
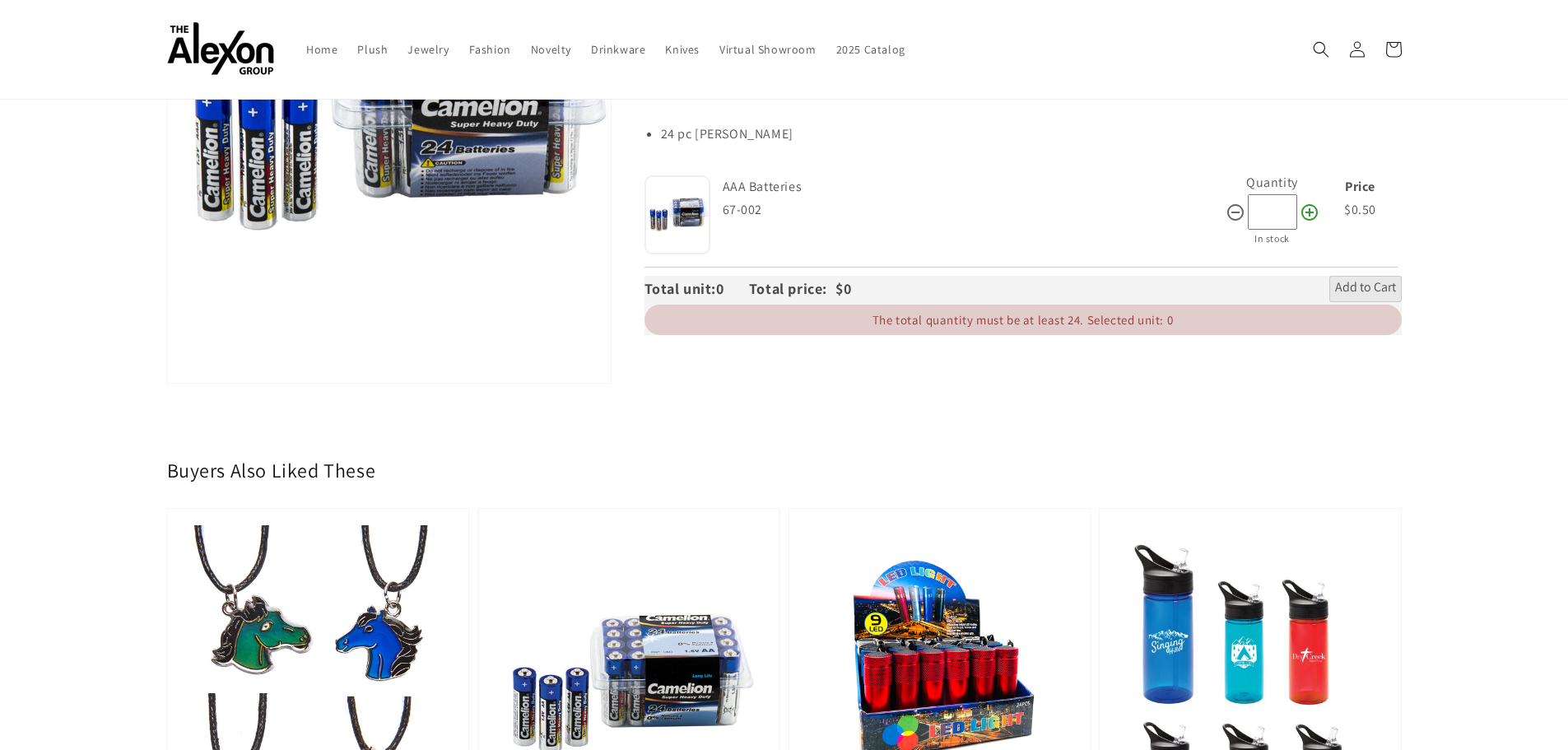
click at [1304, 212] on icon at bounding box center [1309, 212] width 20 height 20
type input "**"
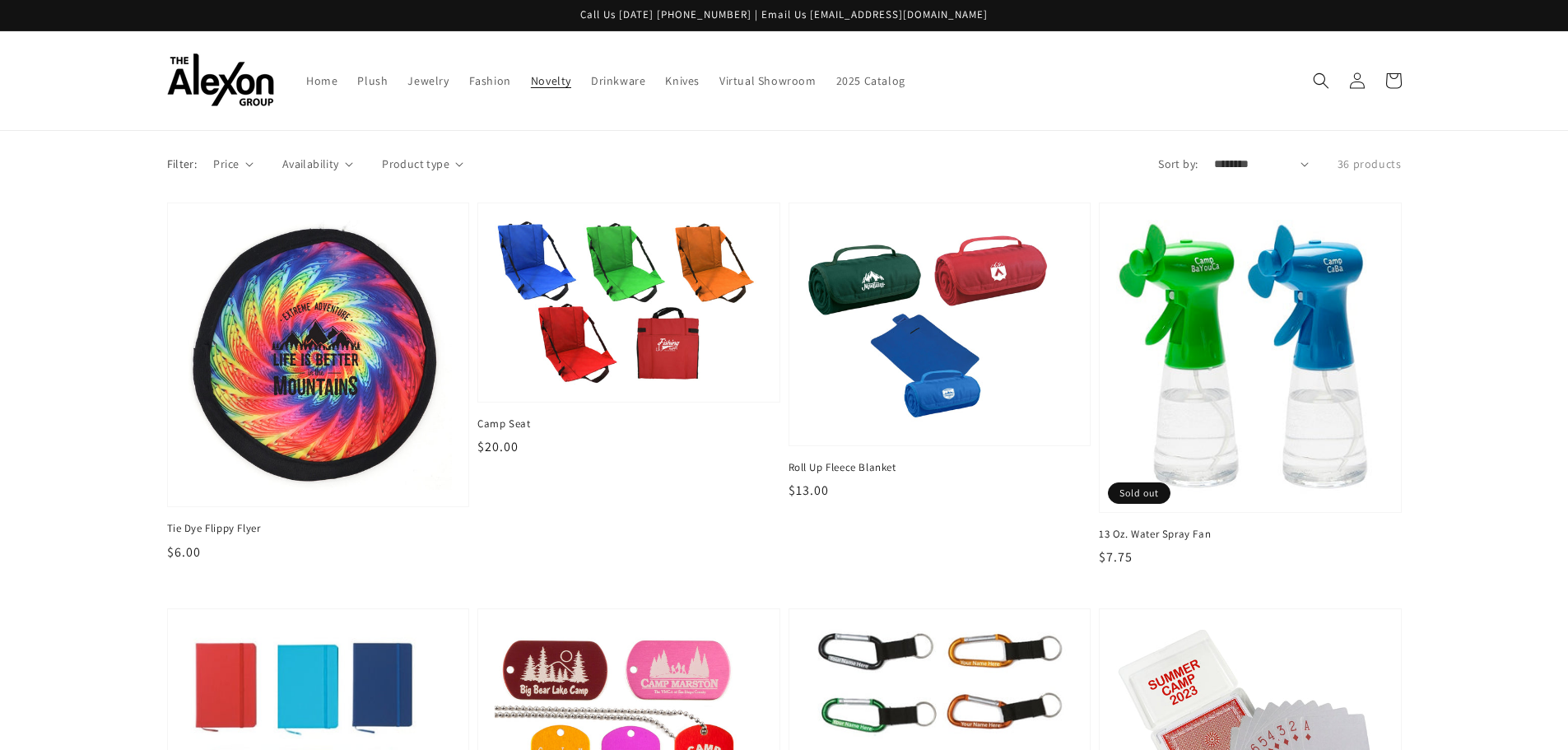
scroll to position [1152, 0]
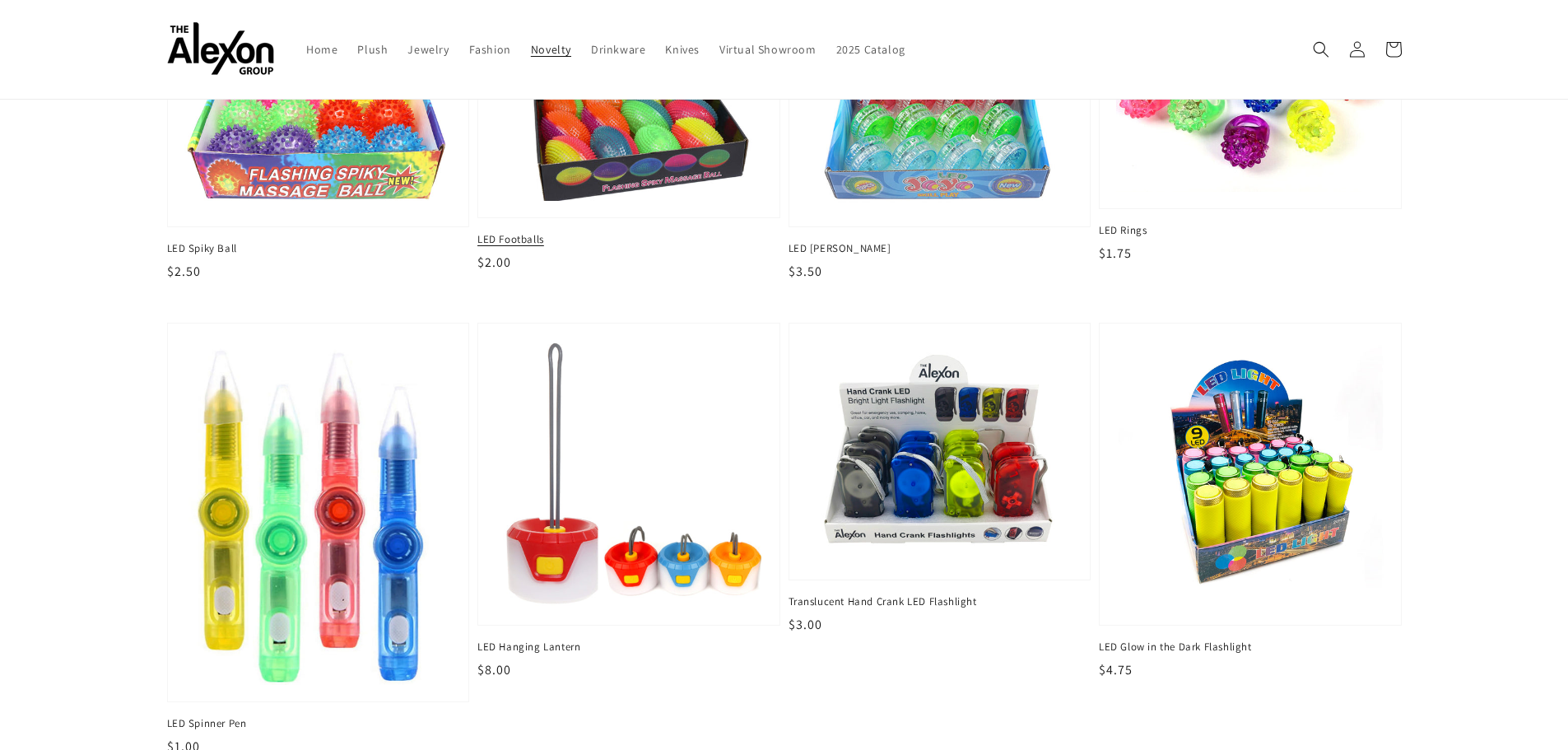
scroll to position [576, 0]
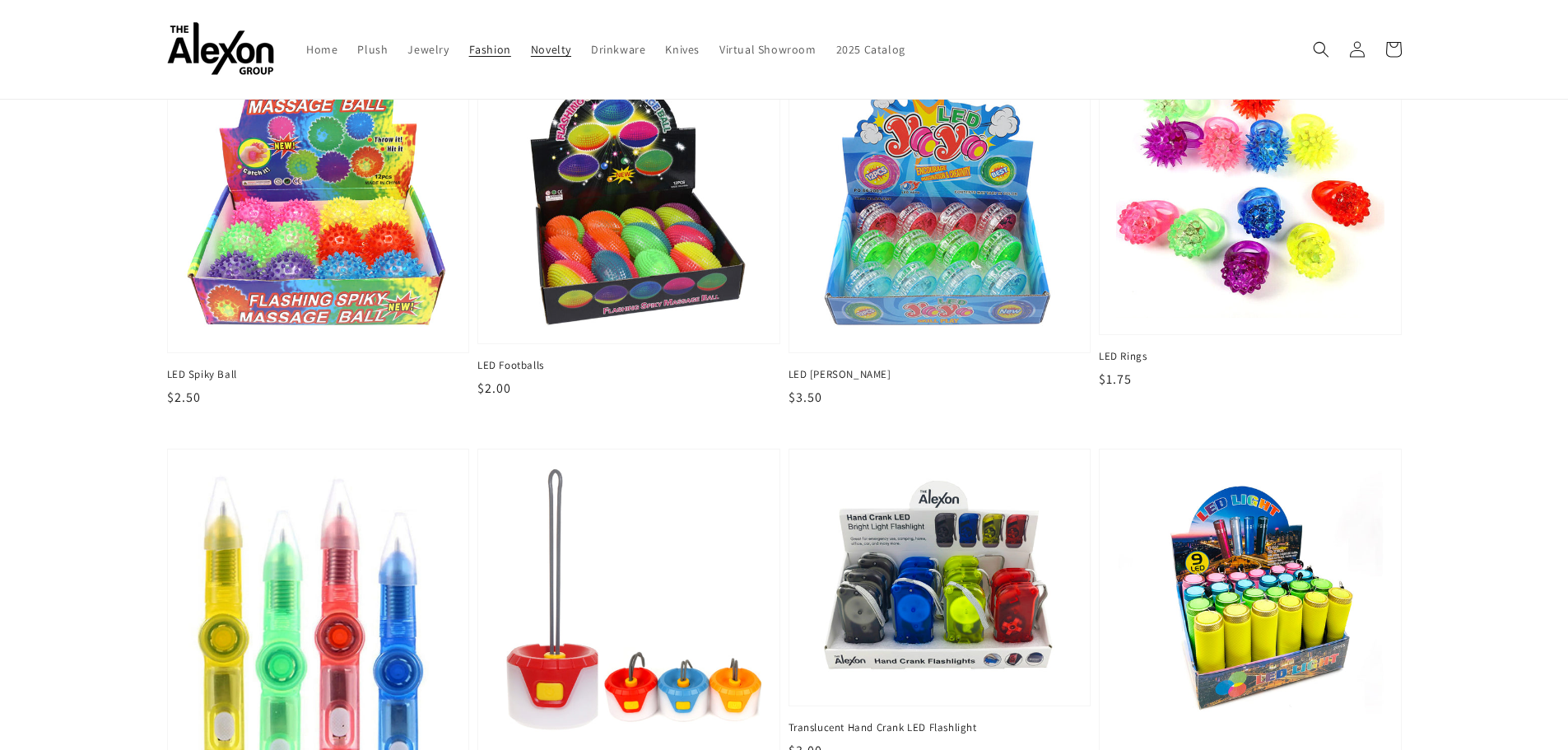
click at [488, 50] on span "Fashion" at bounding box center [490, 49] width 42 height 14
